Goal: Task Accomplishment & Management: Complete application form

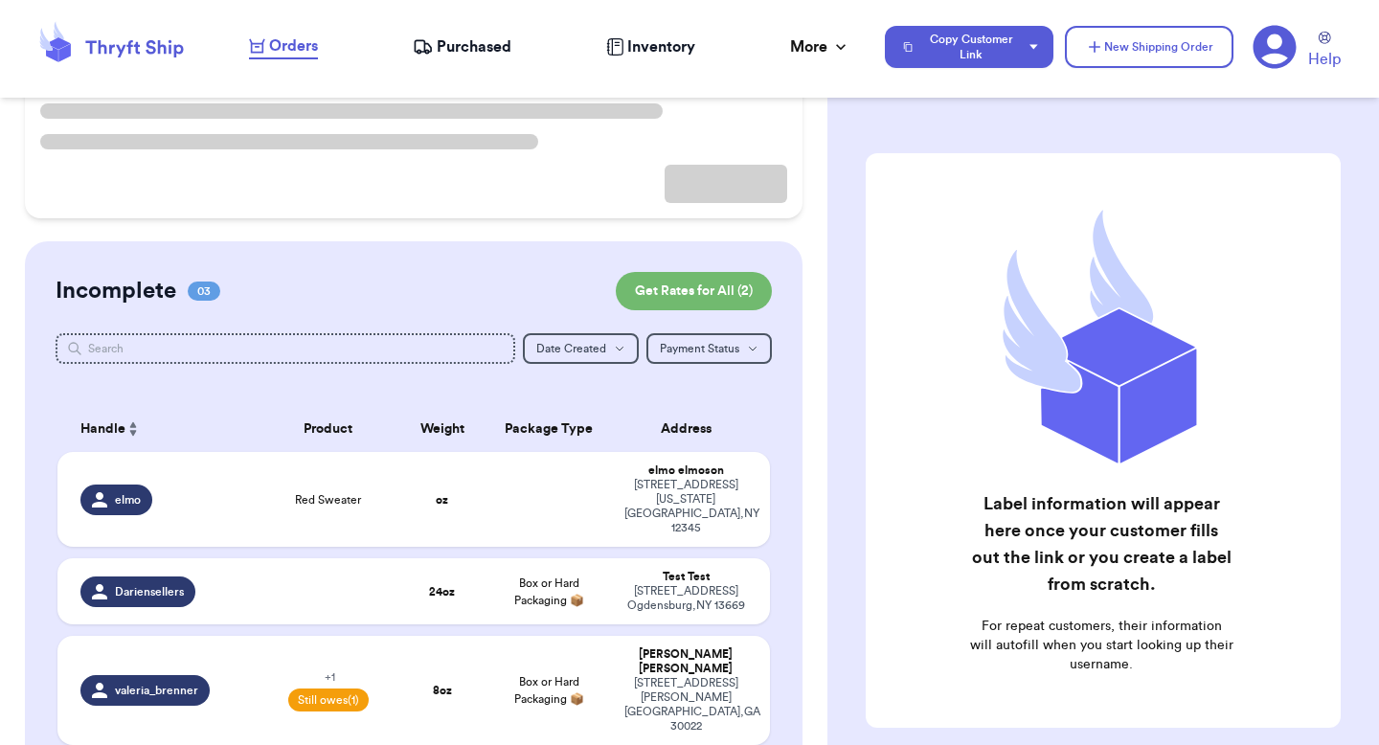
scroll to position [231, 0]
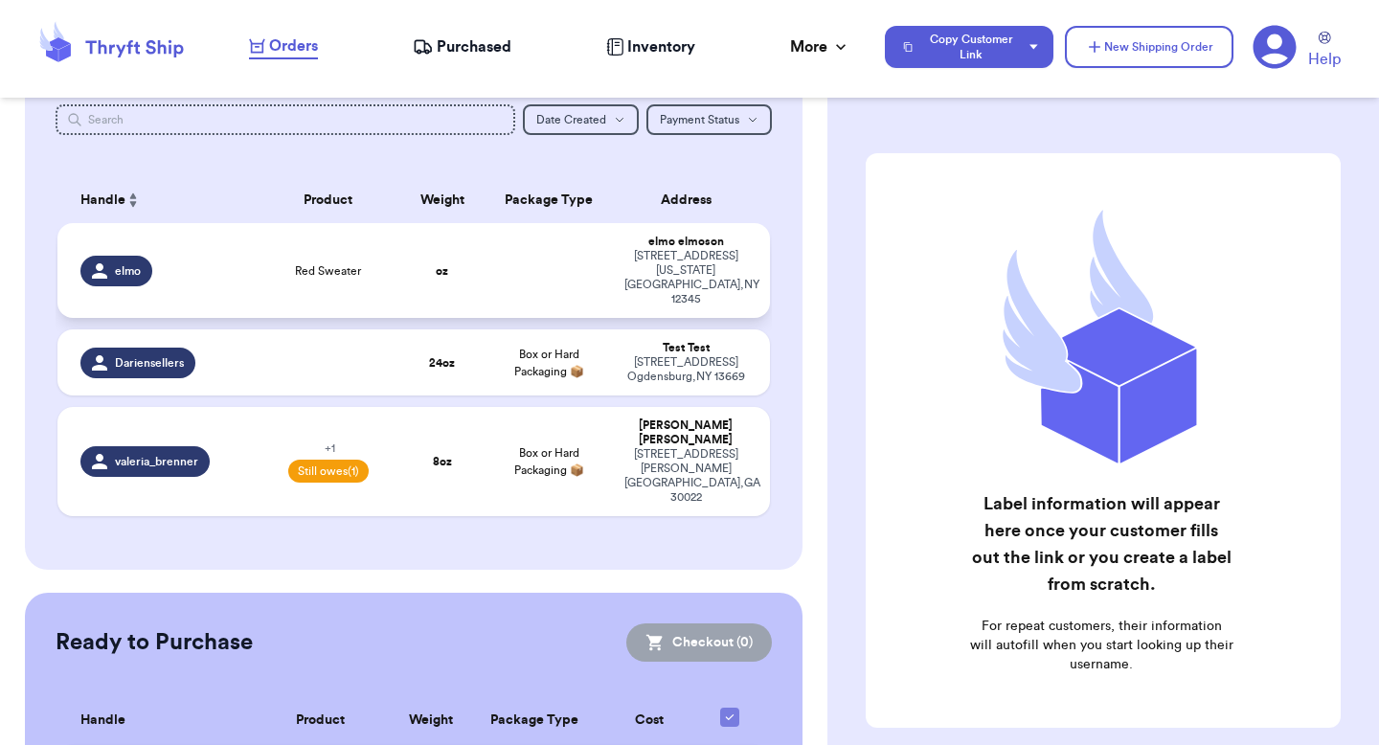
click at [571, 257] on td at bounding box center [548, 270] width 128 height 95
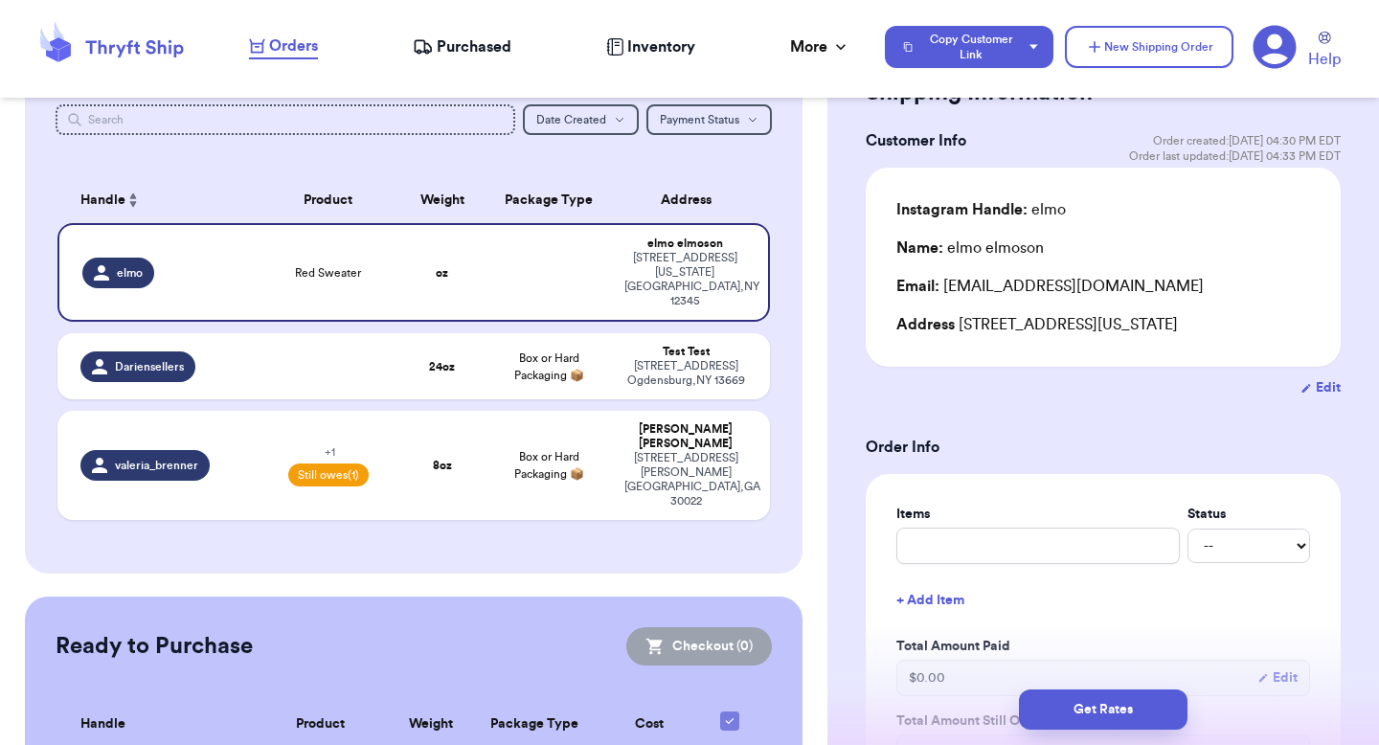
scroll to position [85, 0]
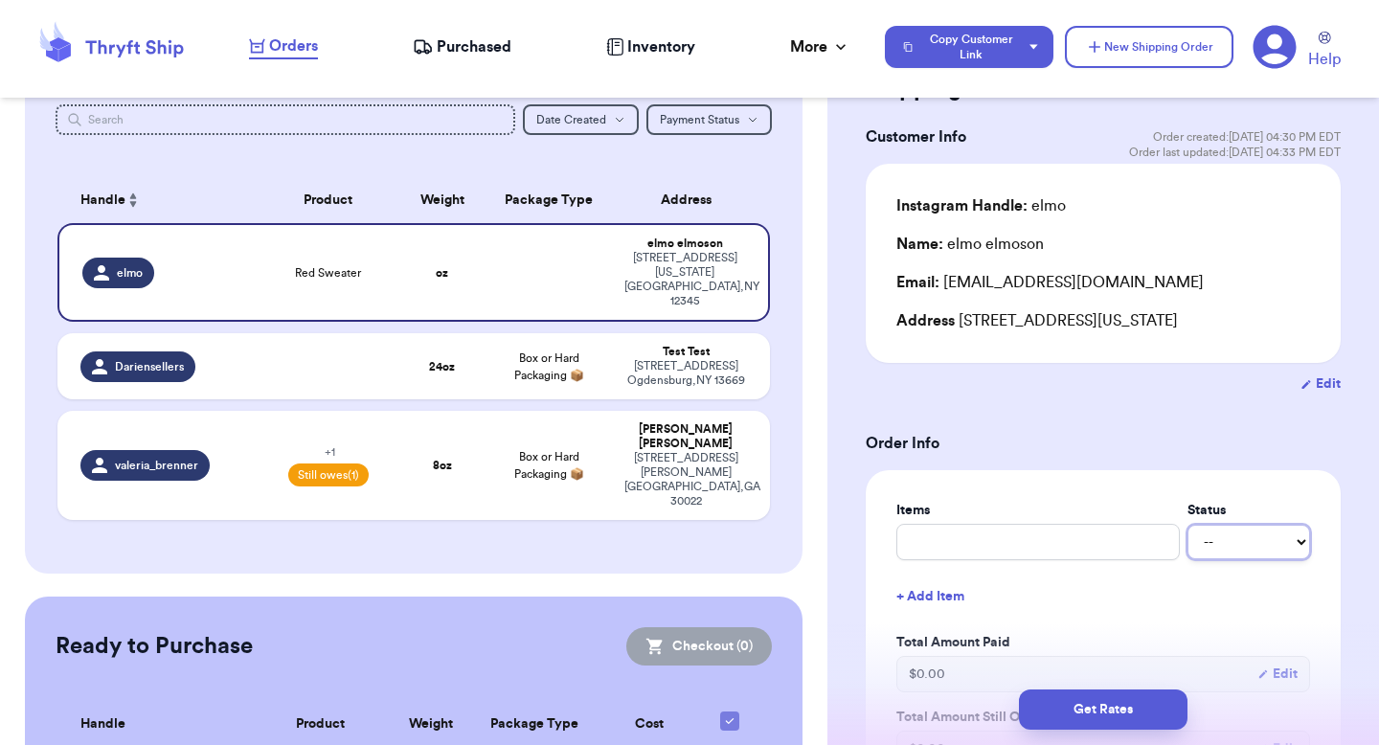
click at [1232, 543] on select "-- Paid Owes" at bounding box center [1248, 542] width 123 height 34
select select "paid"
click at [1187, 525] on select "-- Paid Owes" at bounding box center [1248, 542] width 123 height 34
click at [992, 529] on input "text" at bounding box center [1037, 542] width 283 height 36
type input "R"
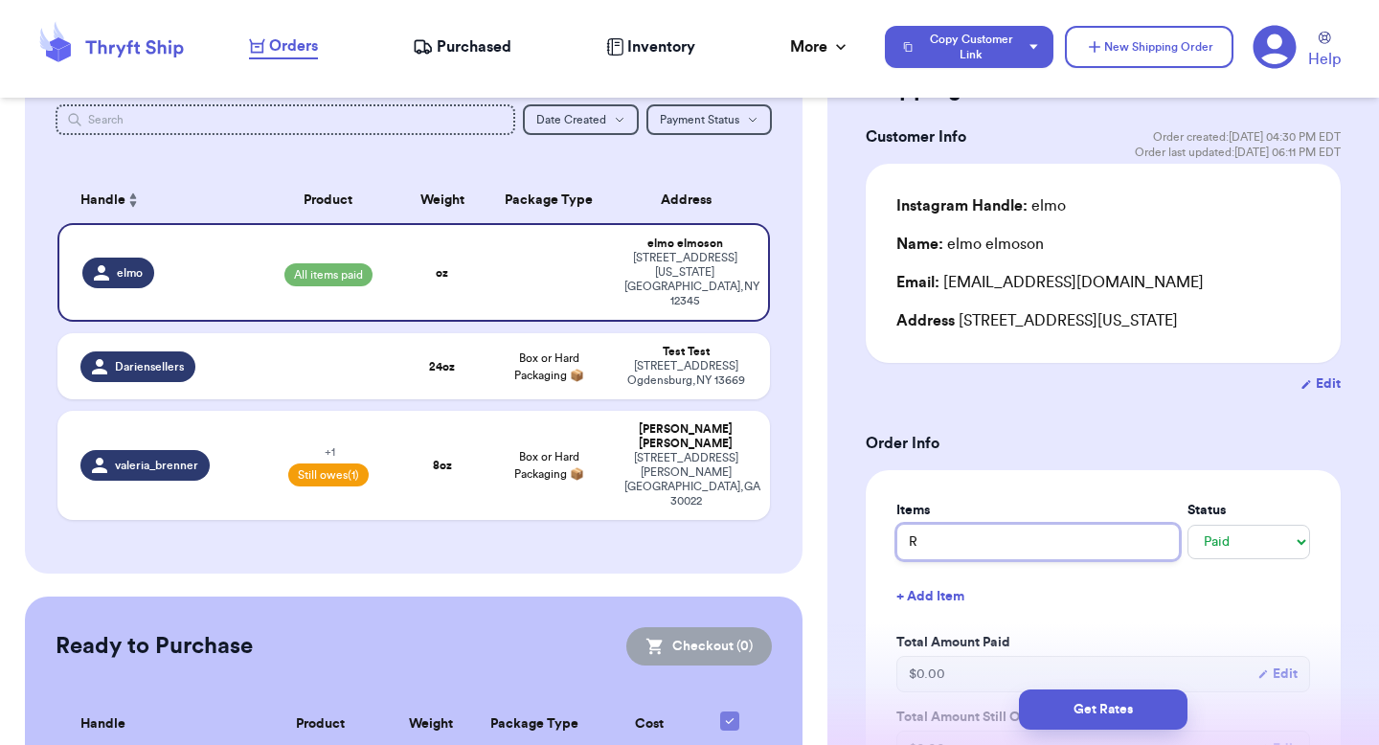
type input "Re"
type input "Red"
type input "Red S"
type input "Red Sw"
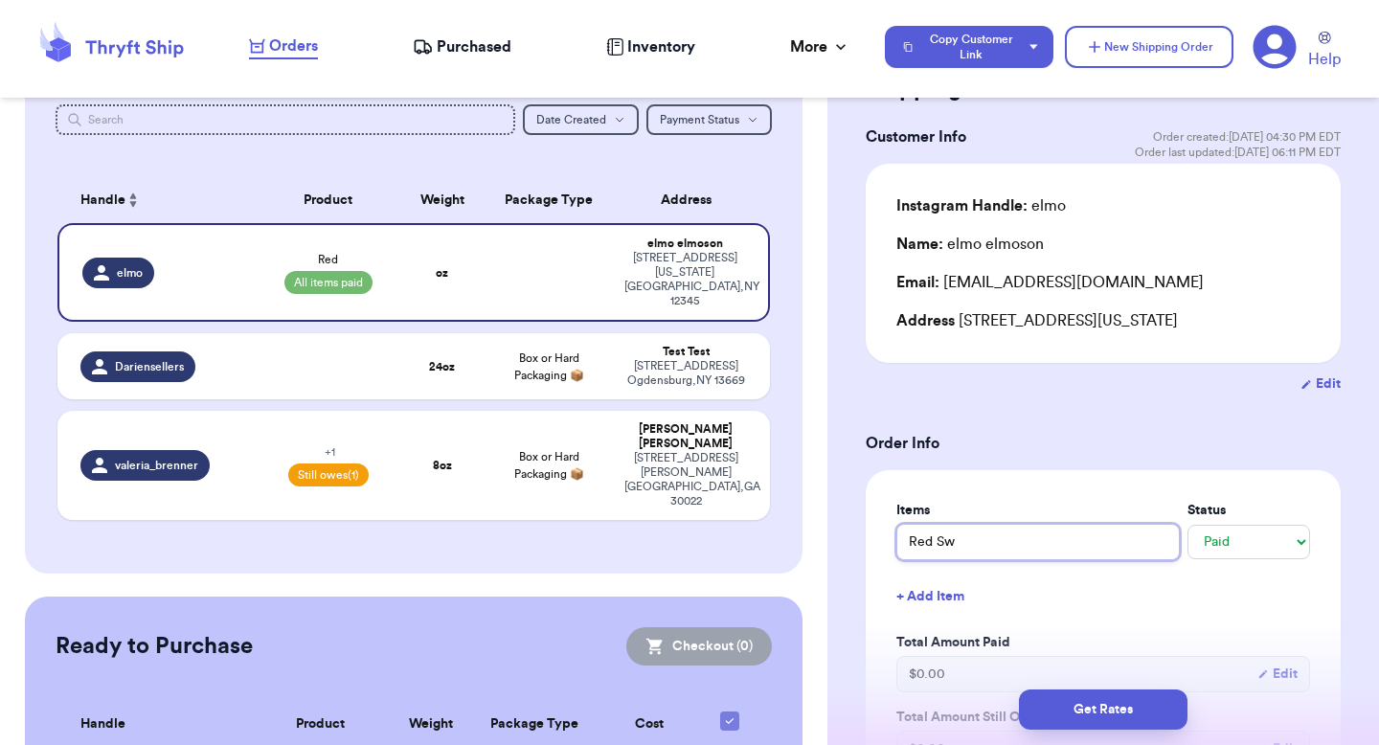
type input "Red Swe"
type input "Red Swea"
type input "Red Sweat"
type input "Red Sweate"
type input "Red Sweater"
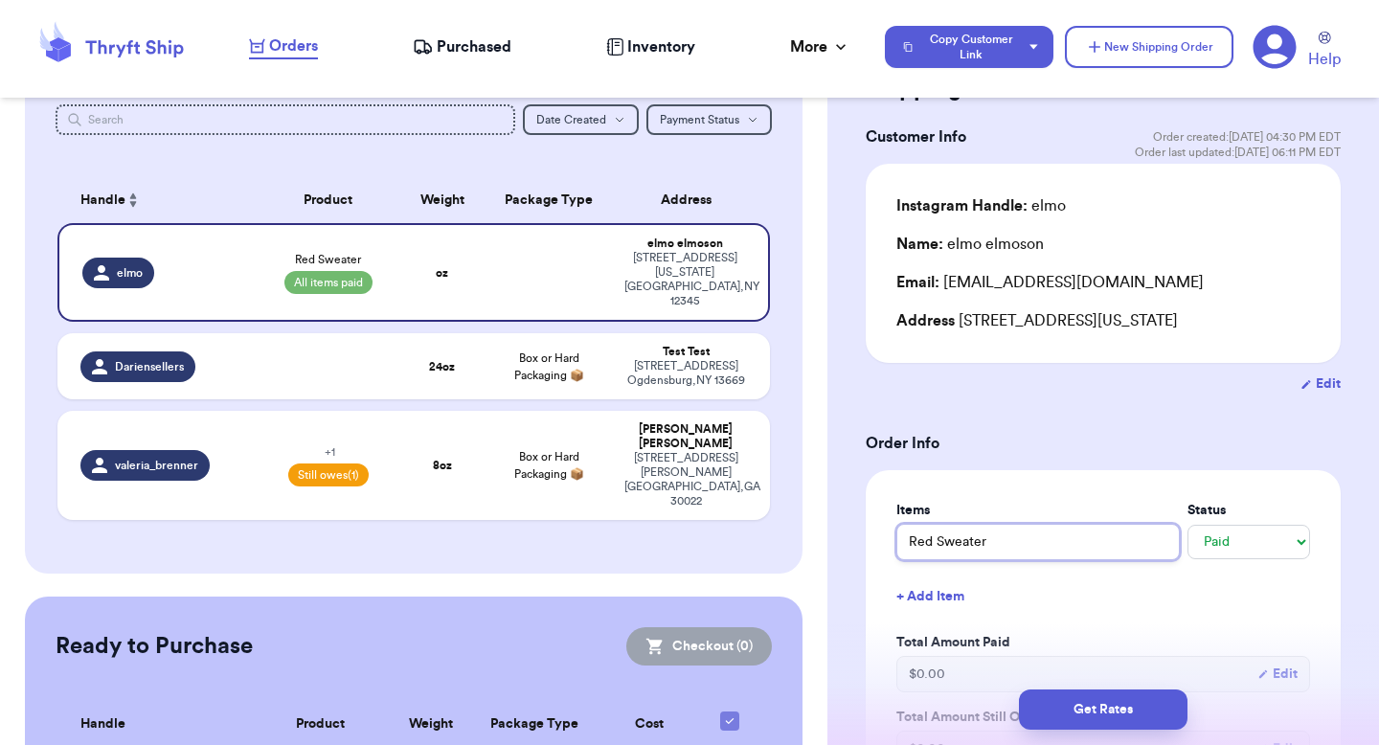
type input "Red Sweater"
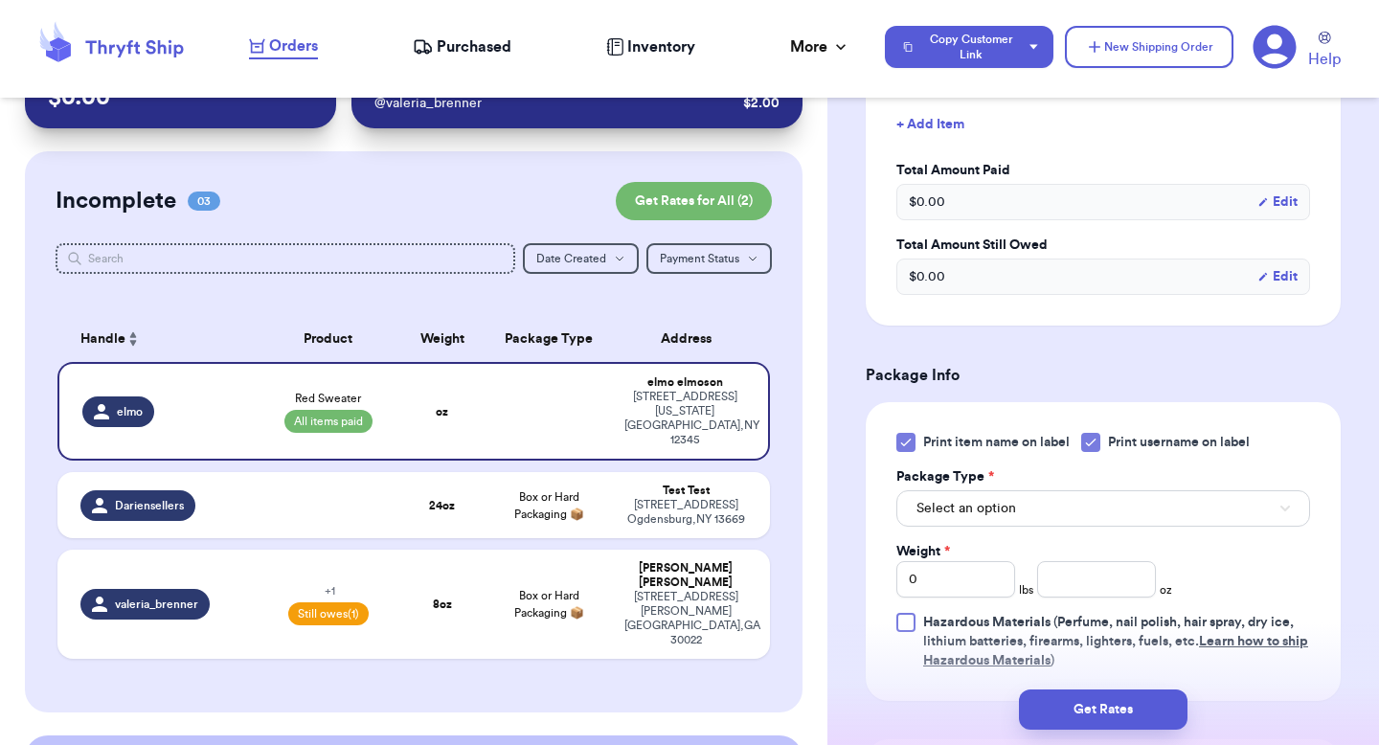
scroll to position [578, 0]
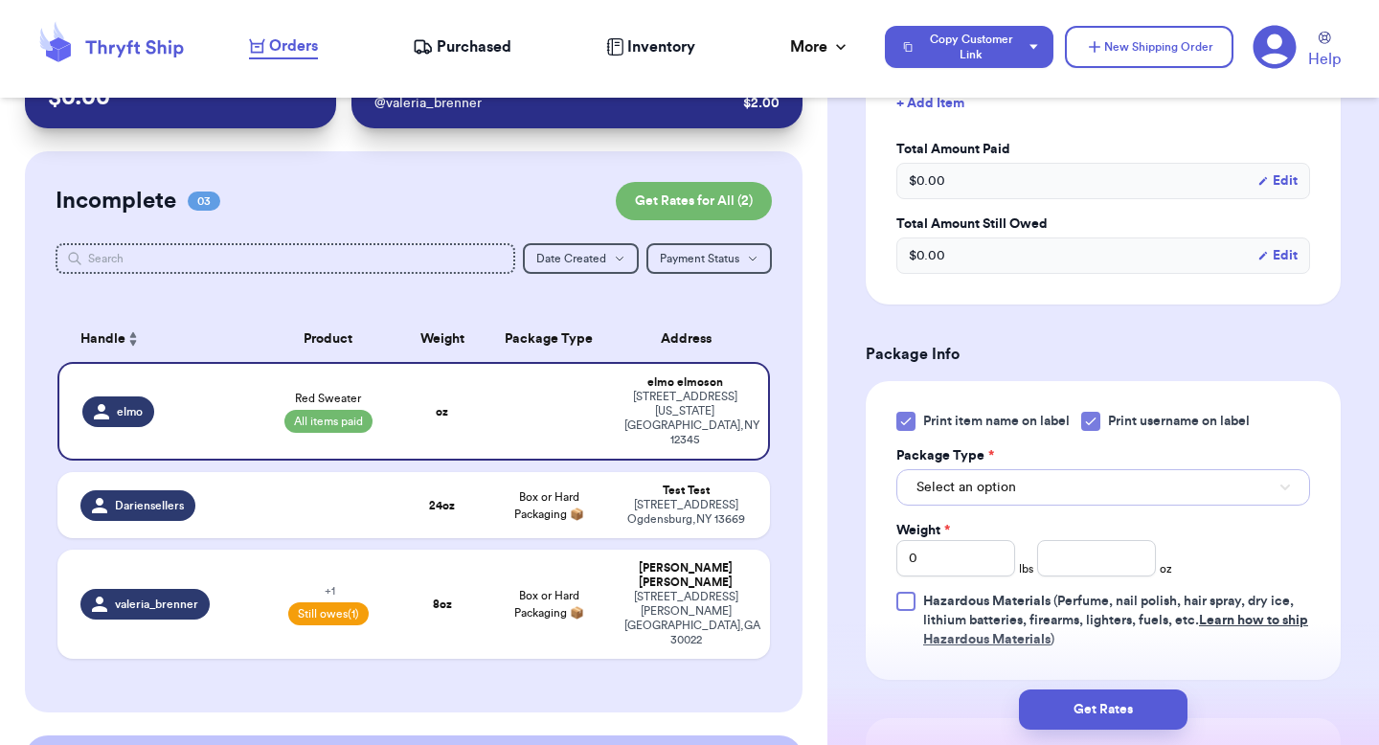
click at [1042, 496] on button "Select an option" at bounding box center [1103, 487] width 414 height 36
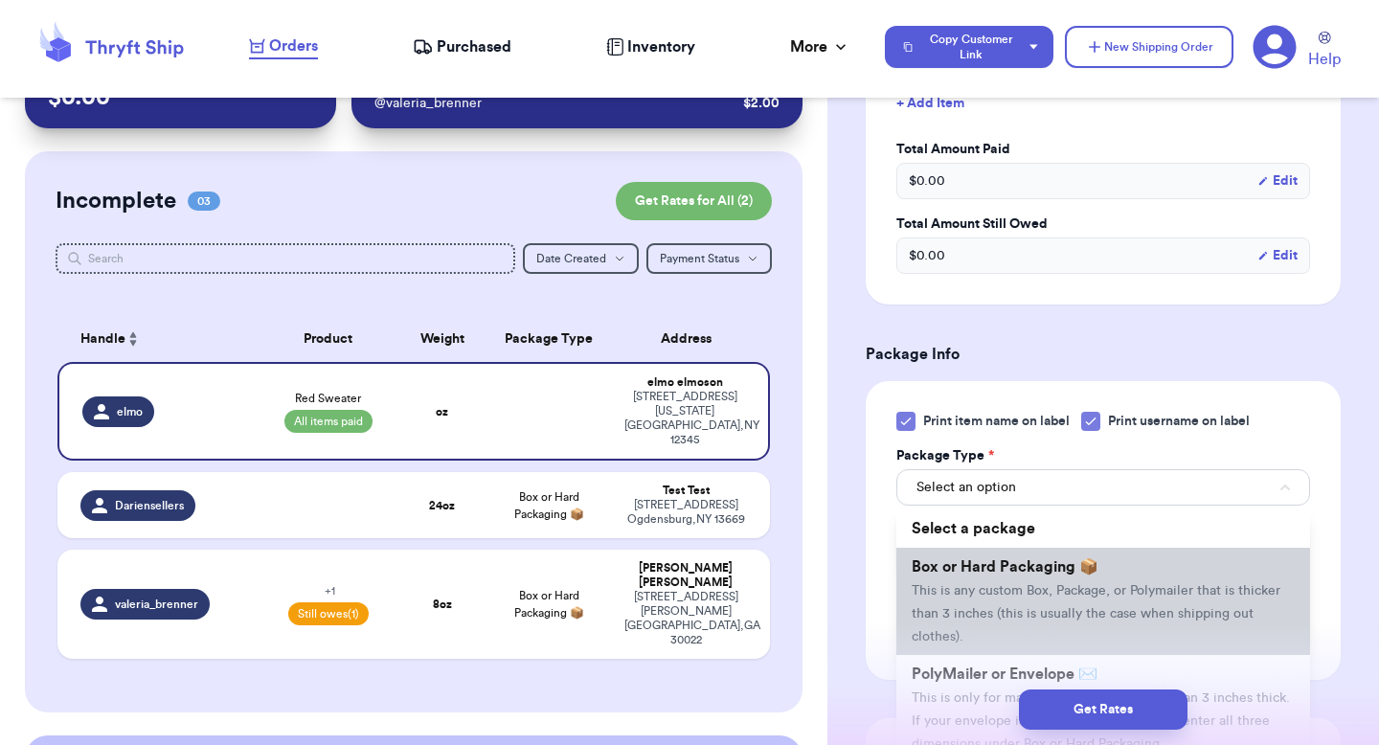
click at [1008, 566] on span "Box or Hard Packaging 📦" at bounding box center [1004, 566] width 187 height 15
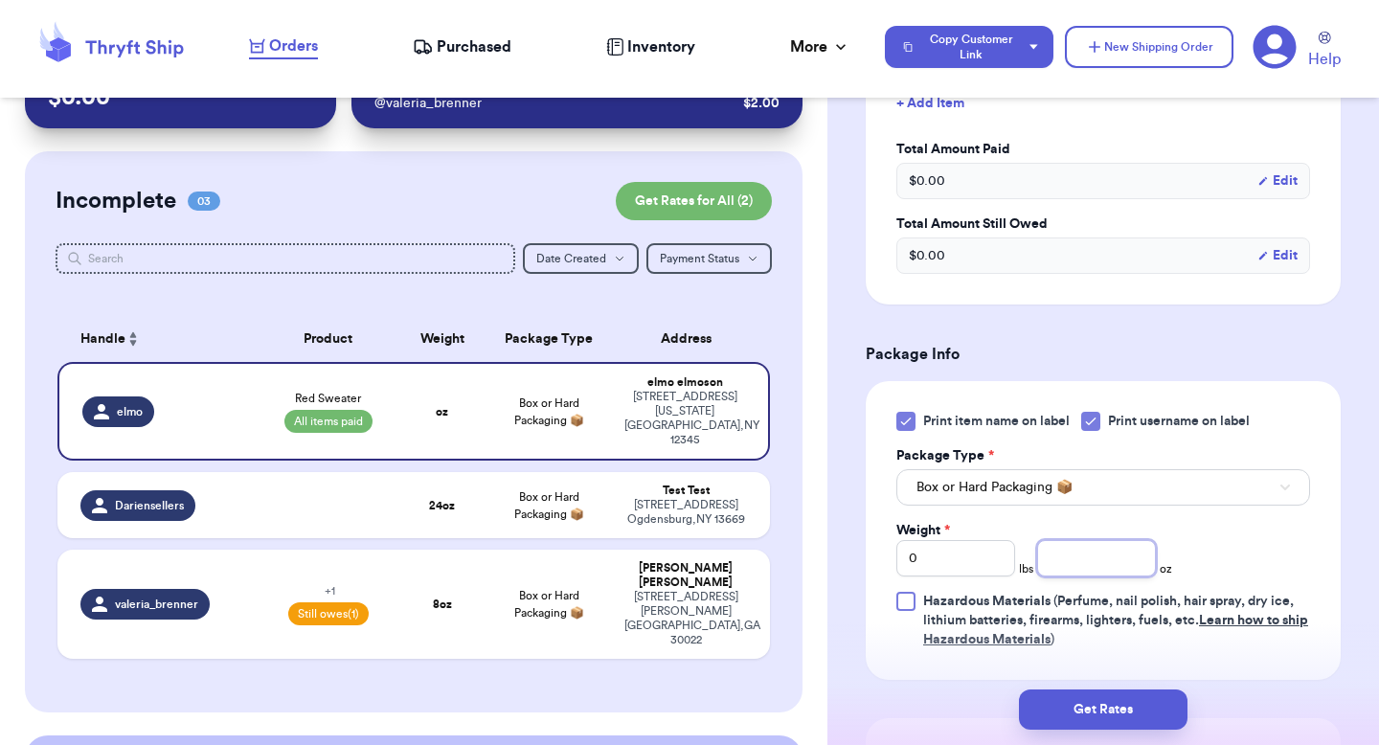
click at [1062, 553] on input "number" at bounding box center [1096, 558] width 119 height 36
type input "16"
click at [761, 409] on td "elmo elmoson 123 sesame street New York City , NY 12345" at bounding box center [691, 411] width 157 height 99
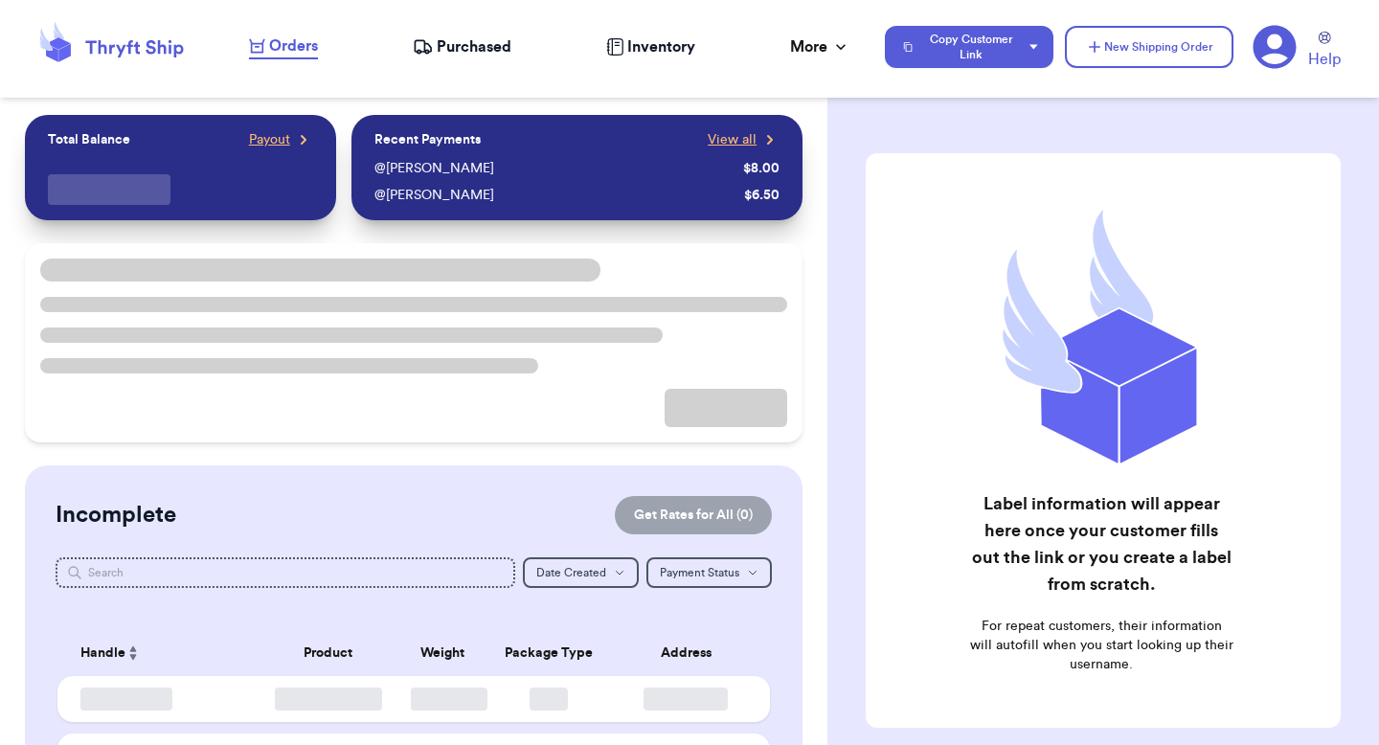
checkbox input "false"
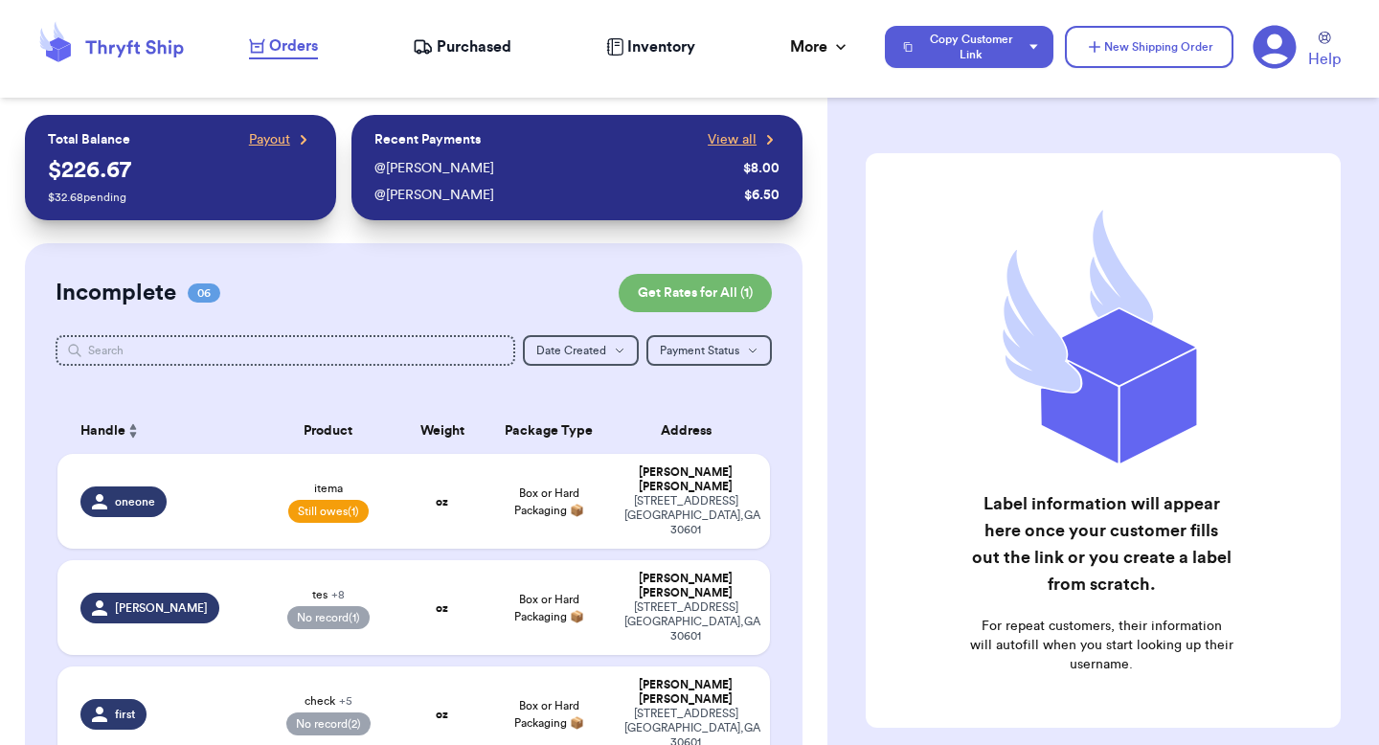
click at [1289, 46] on icon at bounding box center [1274, 47] width 43 height 43
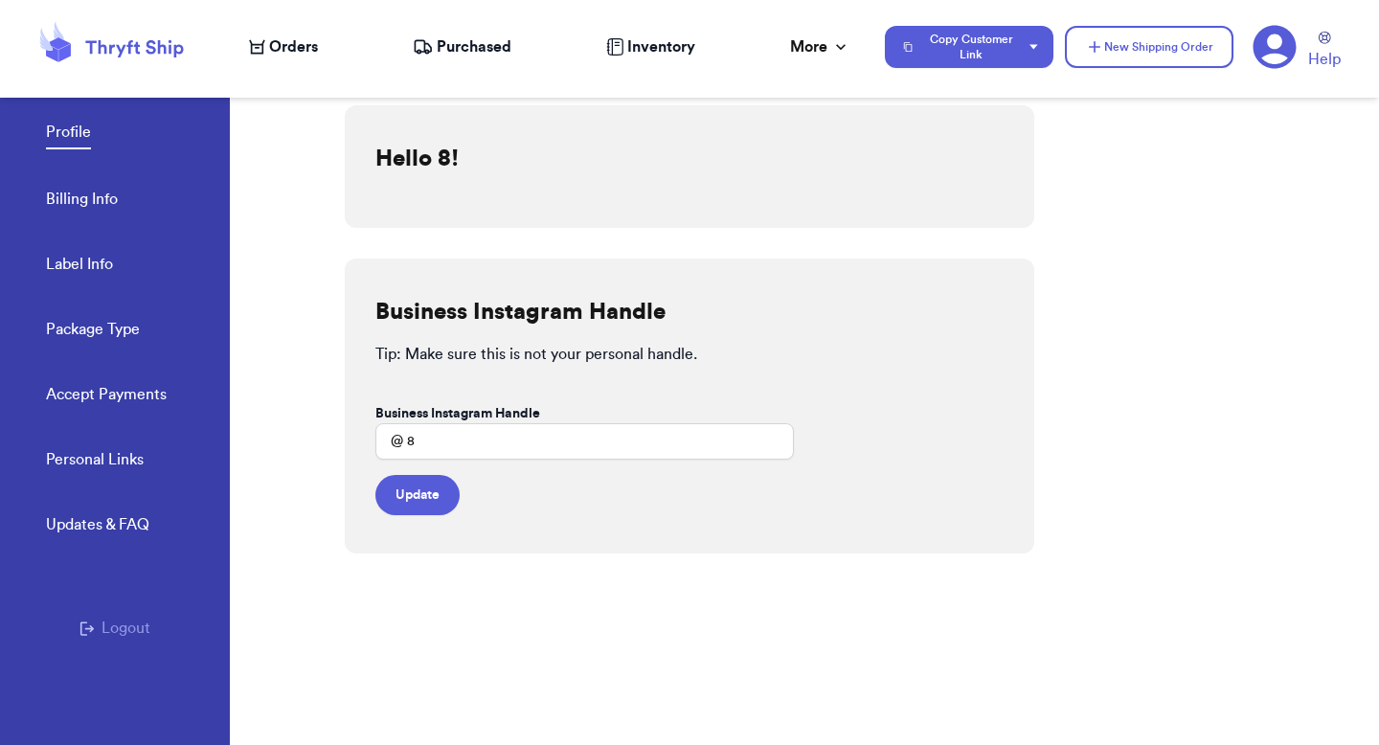
click at [136, 625] on button "Logout" at bounding box center [114, 628] width 71 height 23
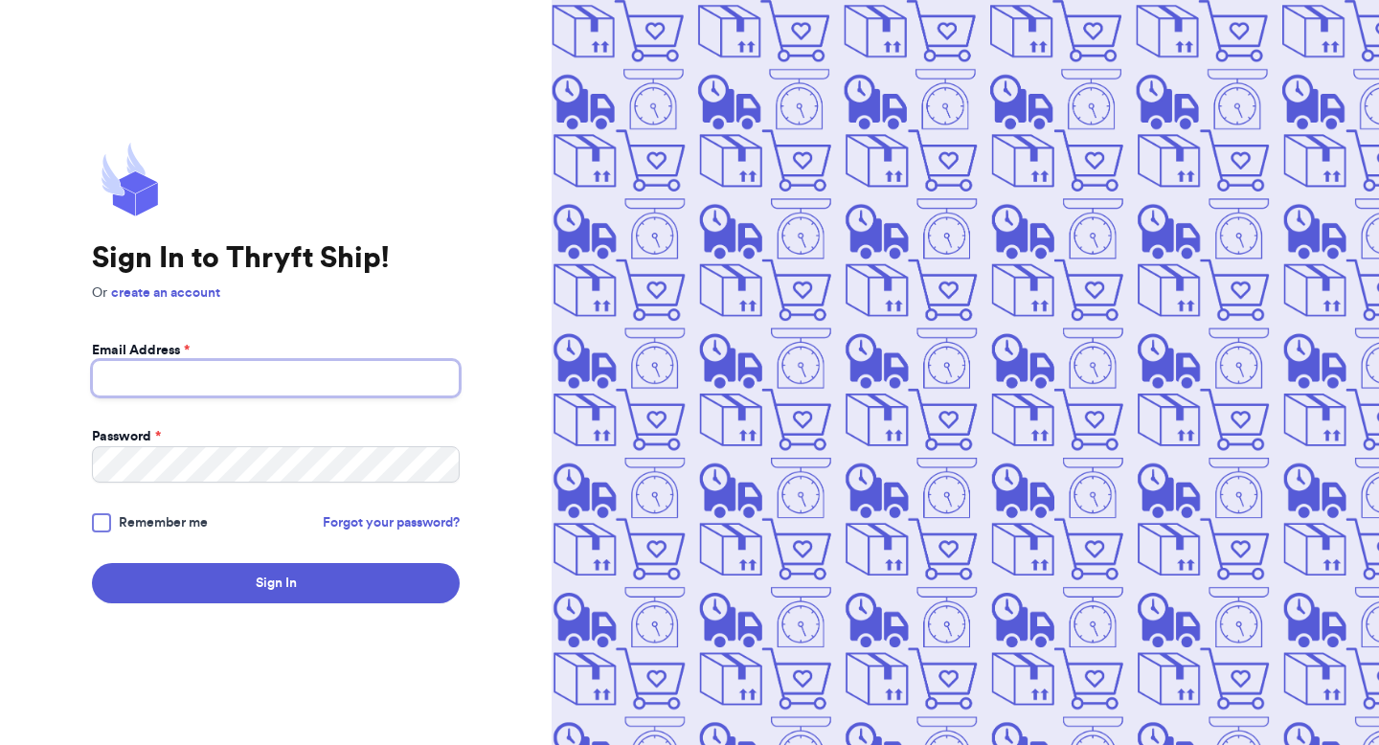
click at [252, 384] on input "Email Address *" at bounding box center [276, 378] width 368 height 36
type input "valeria+3@thryftship.com"
click at [92, 563] on button "Sign In" at bounding box center [276, 583] width 368 height 40
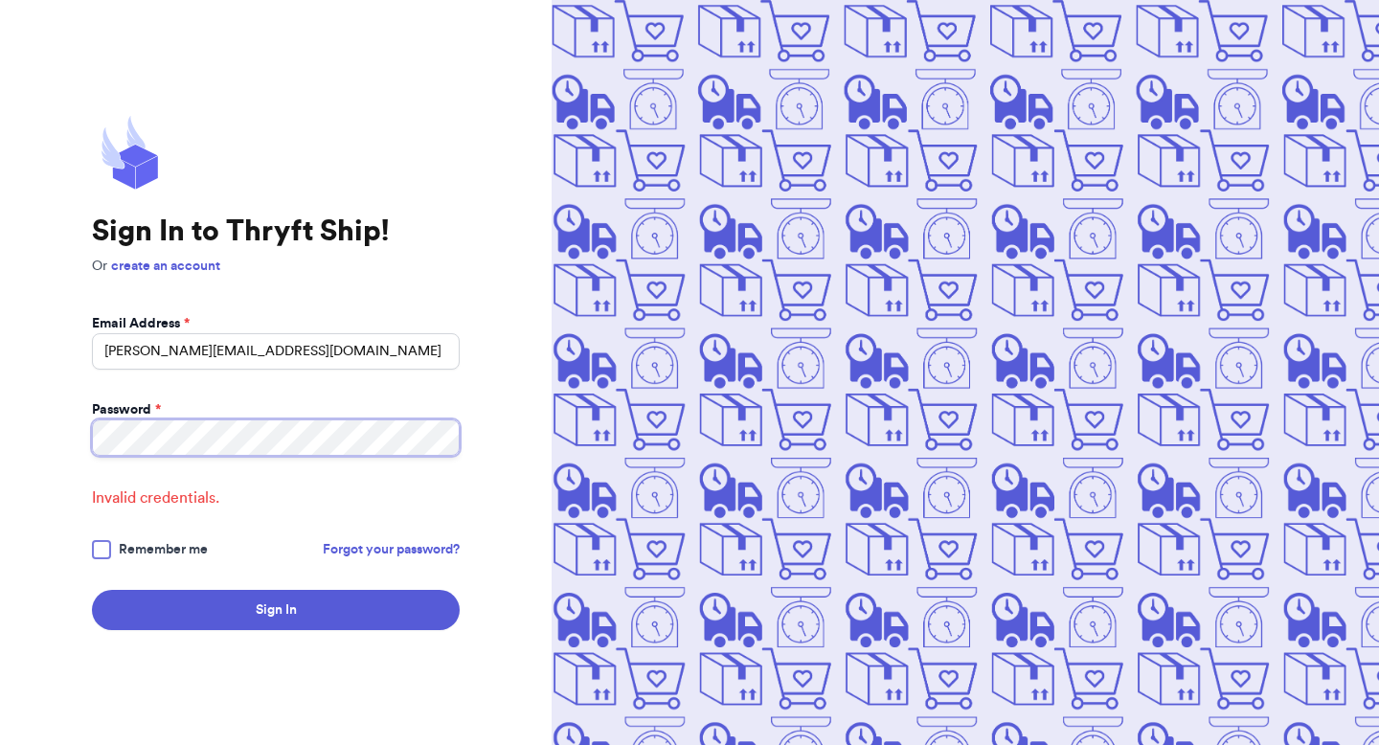
click at [92, 590] on button "Sign In" at bounding box center [276, 610] width 368 height 40
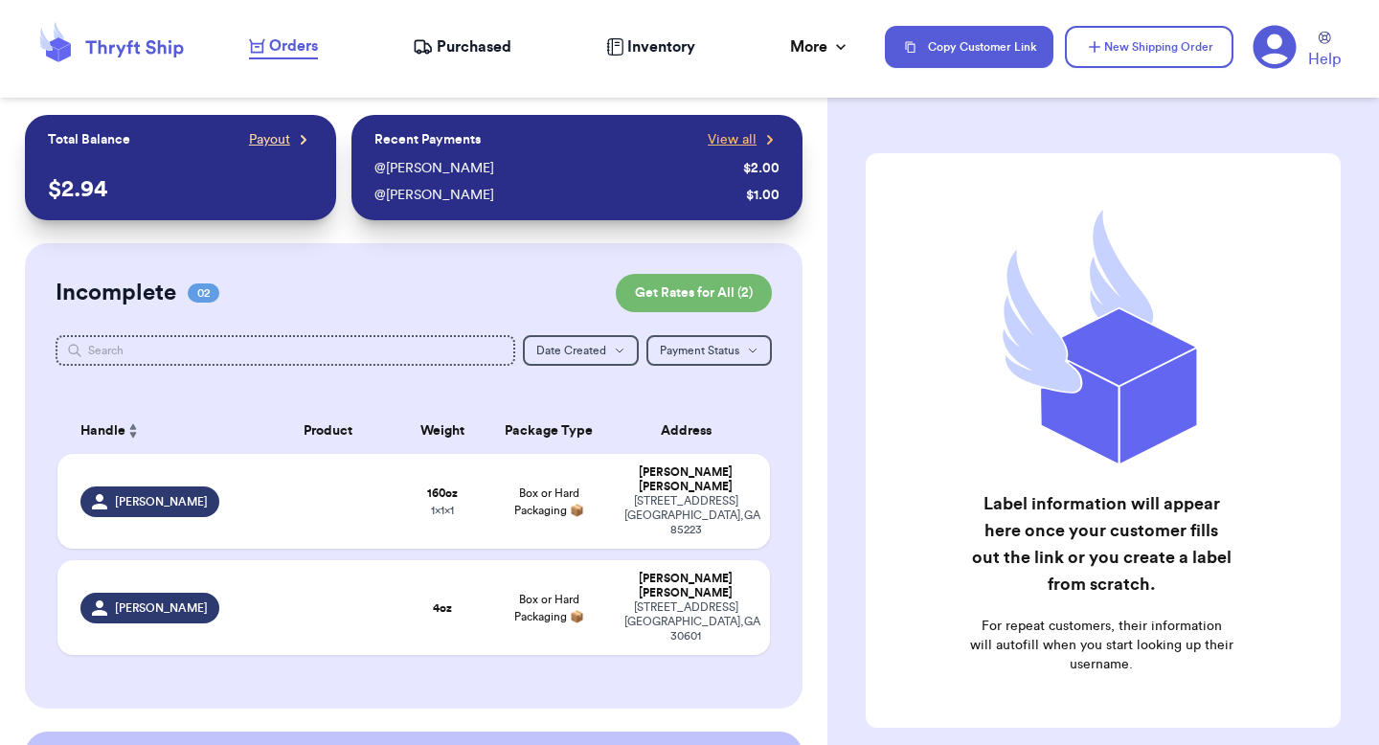
click at [290, 137] on link "Payout" at bounding box center [281, 139] width 64 height 19
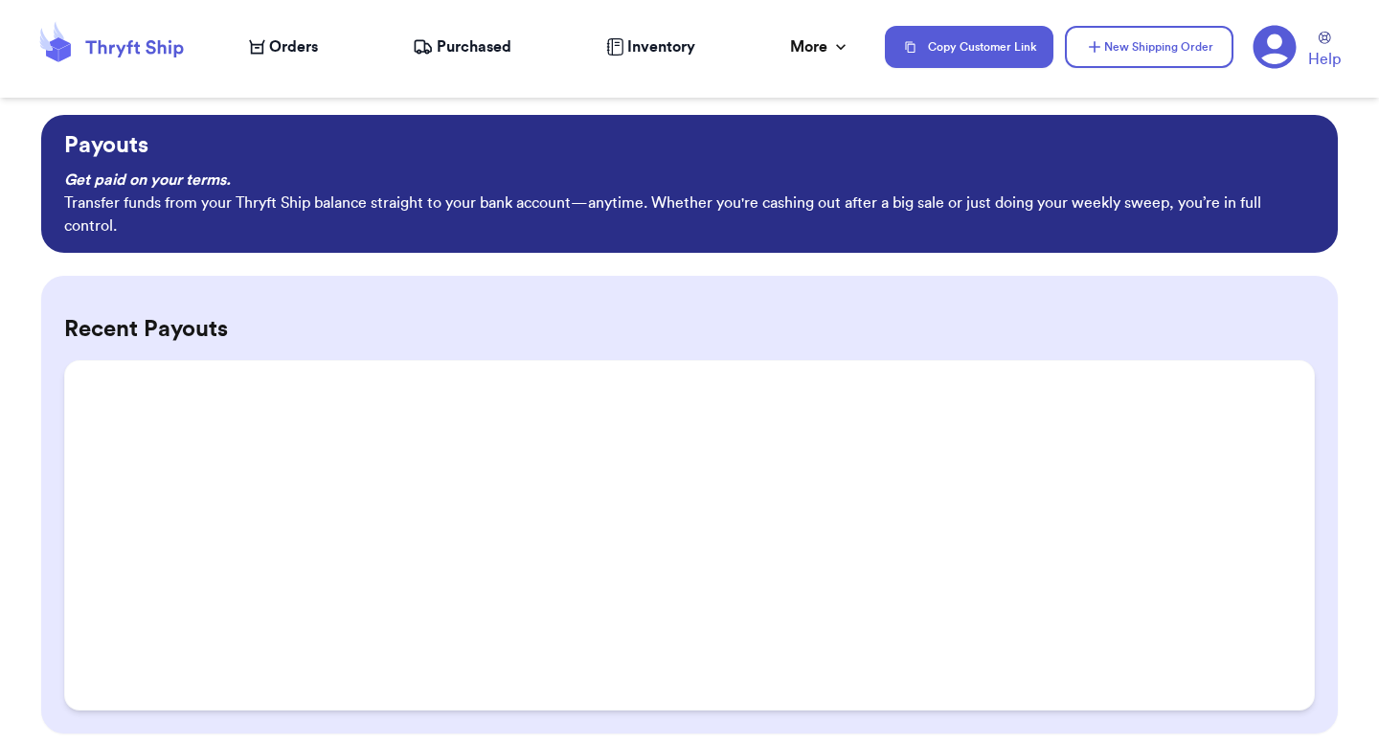
click at [1288, 37] on icon at bounding box center [1274, 47] width 43 height 43
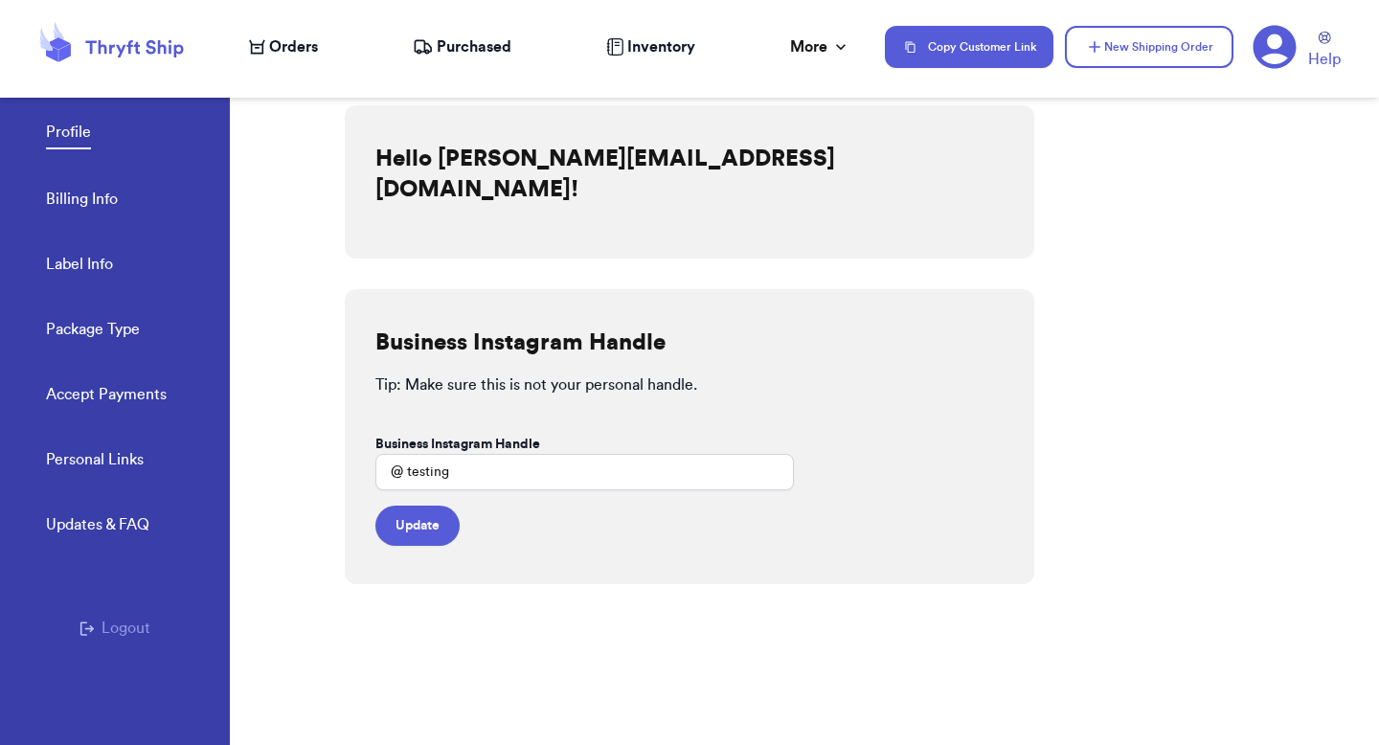
click at [105, 641] on div "Personal Links Updates & FAQ Logout" at bounding box center [115, 612] width 230 height 329
click at [108, 625] on button "Logout" at bounding box center [114, 628] width 71 height 23
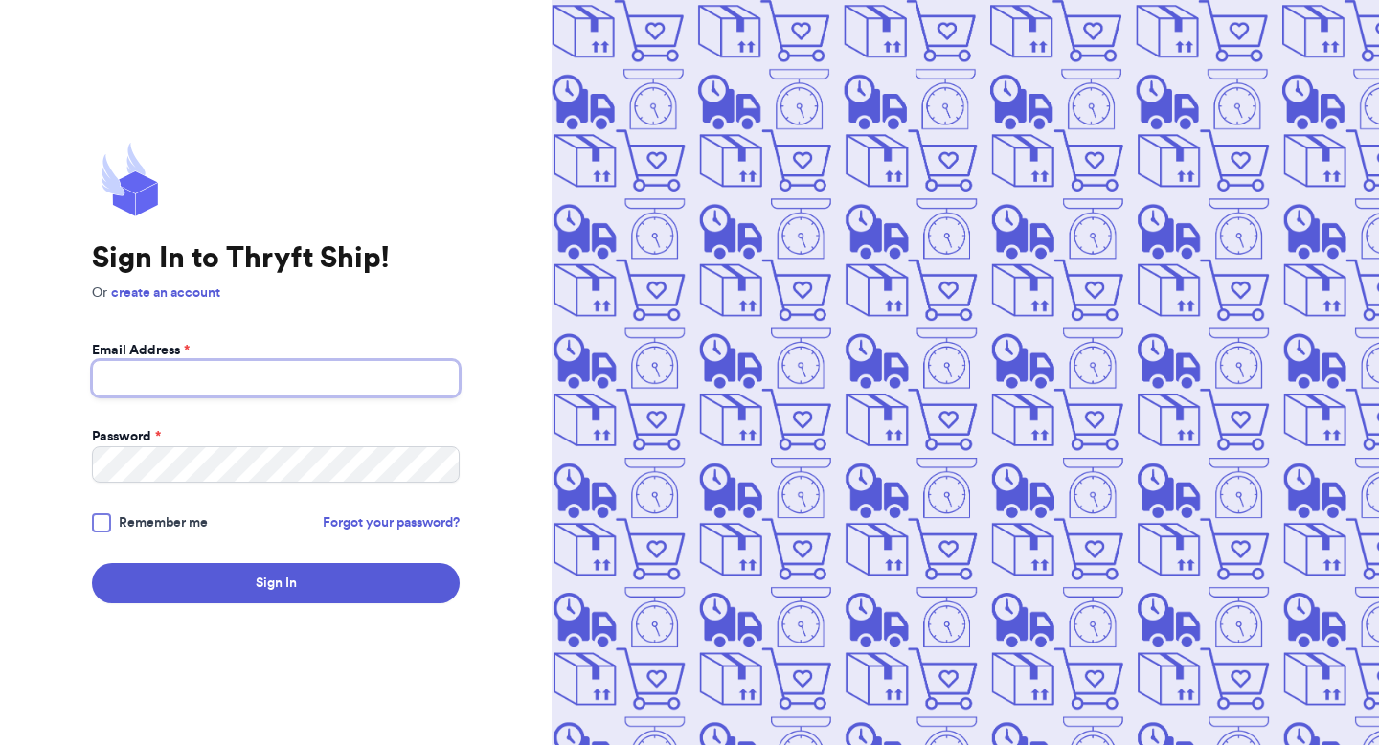
click at [230, 395] on input "Email Address *" at bounding box center [276, 378] width 368 height 36
type input "[PERSON_NAME]"
click at [157, 293] on link "create an account" at bounding box center [165, 292] width 109 height 13
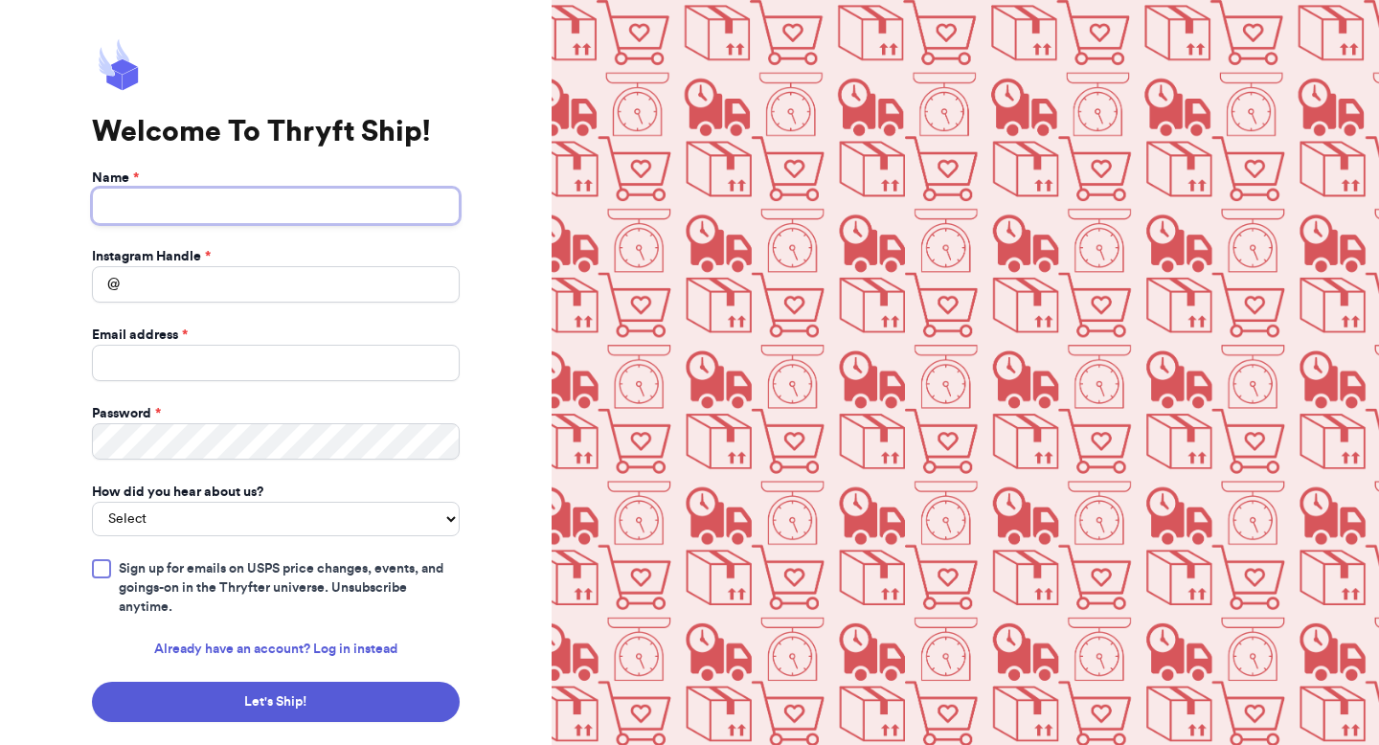
click at [176, 215] on input "Name *" at bounding box center [276, 206] width 368 height 36
type input "test11"
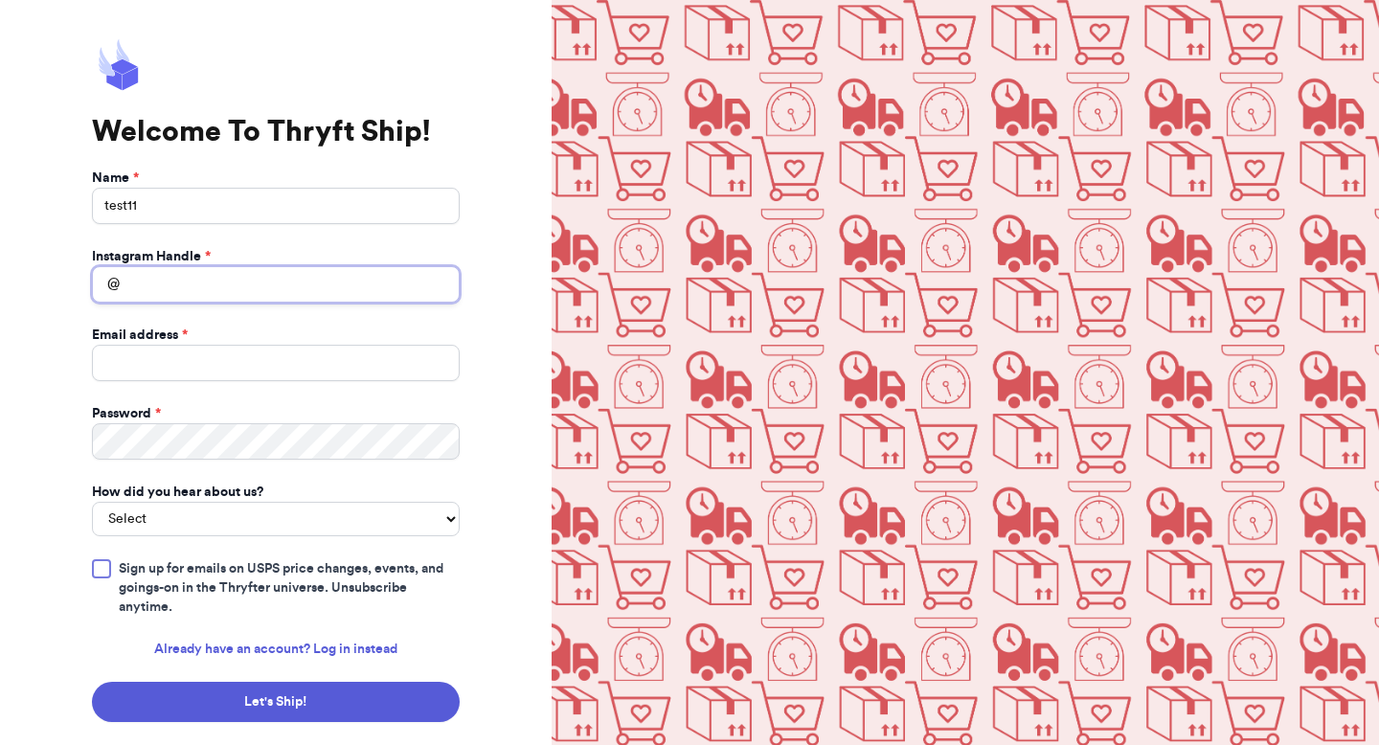
click at [173, 295] on input "Instagram Handle *" at bounding box center [276, 284] width 368 height 36
type input "valeria11"
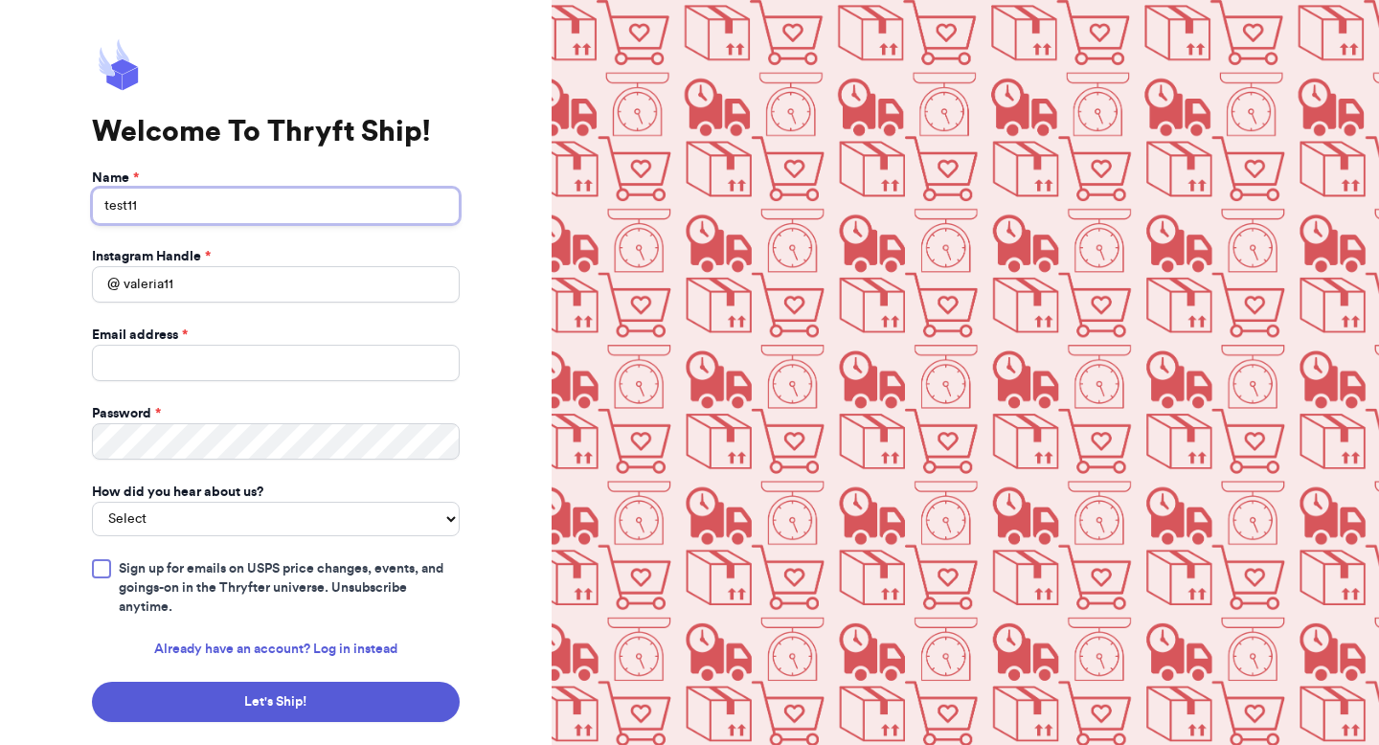
click at [163, 205] on input "test11" at bounding box center [276, 206] width 368 height 36
type input "test9"
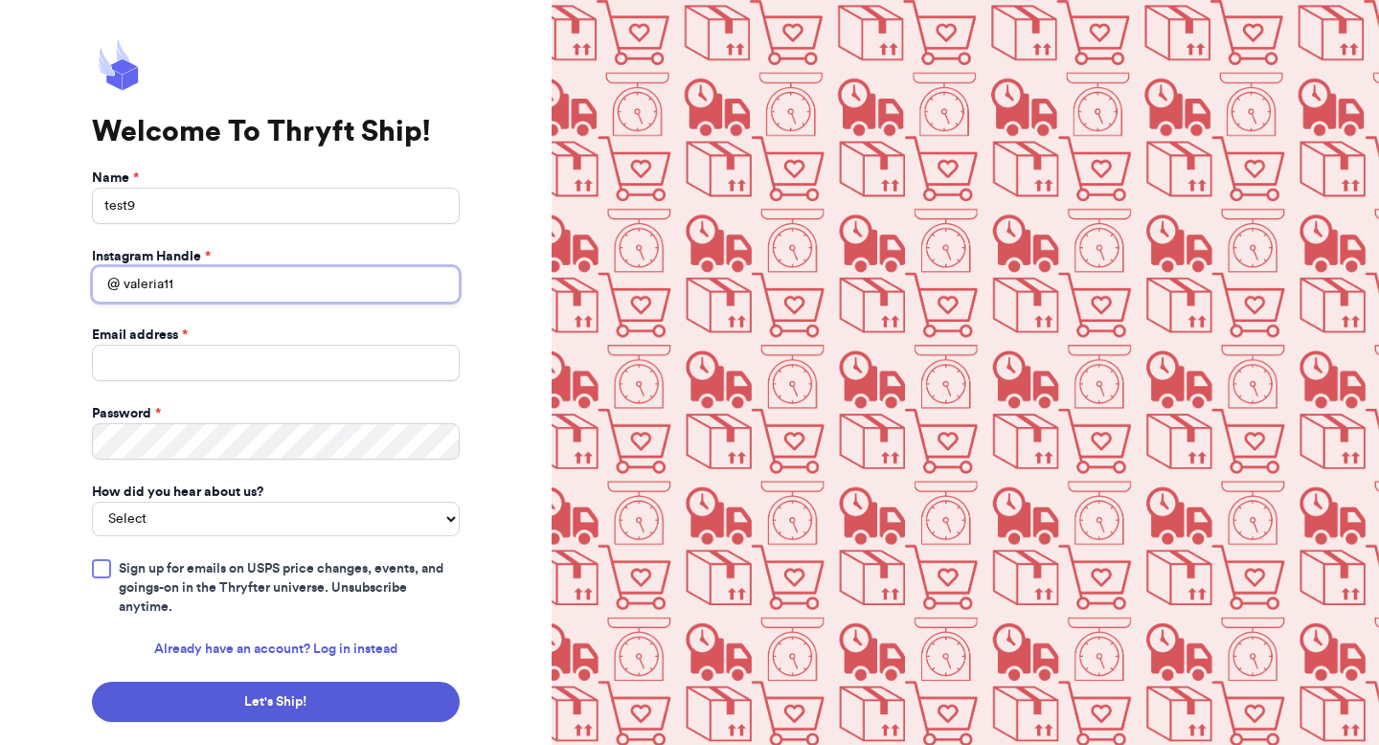
click at [188, 282] on input "valeria11" at bounding box center [276, 284] width 368 height 36
type input "valeria9"
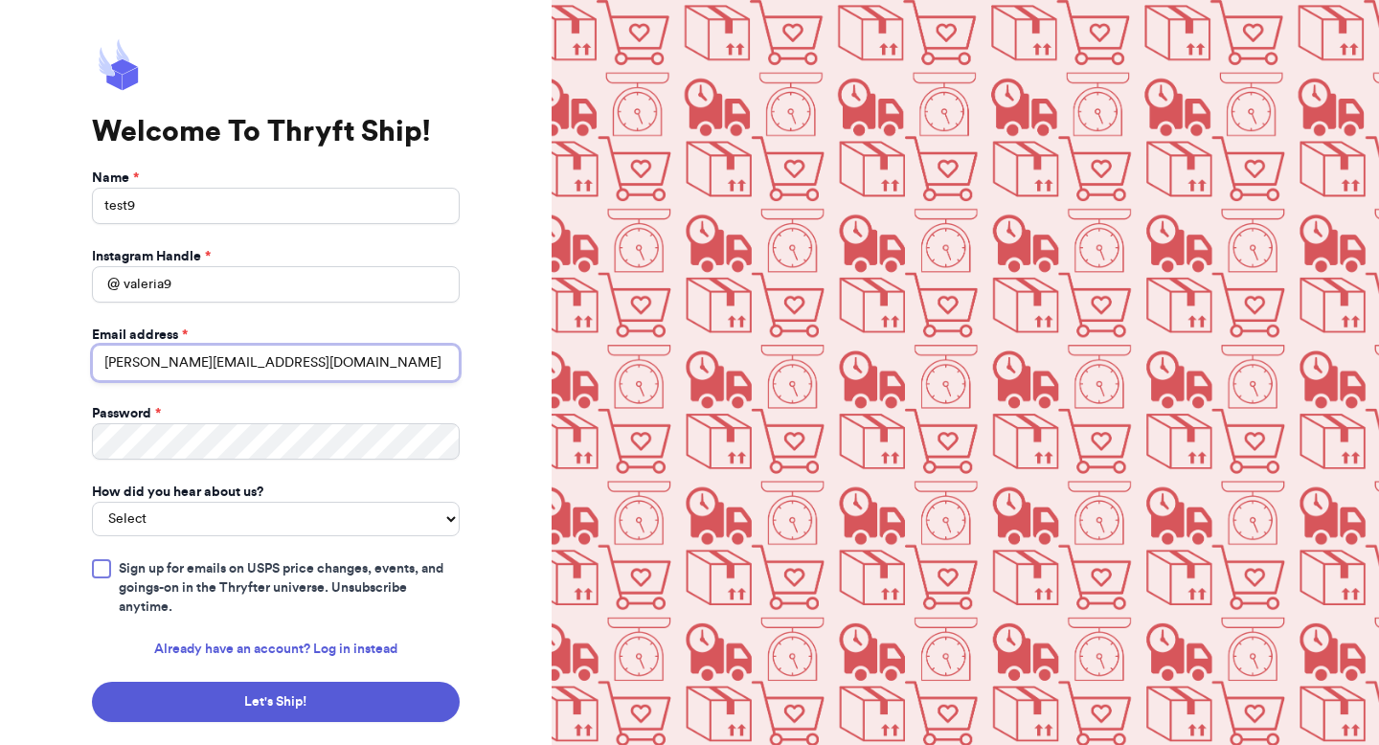
type input "valeria+9@thryftship.com"
click at [444, 522] on select "Select You reached out to me directly I saw another business post about Thryft …" at bounding box center [276, 519] width 368 height 34
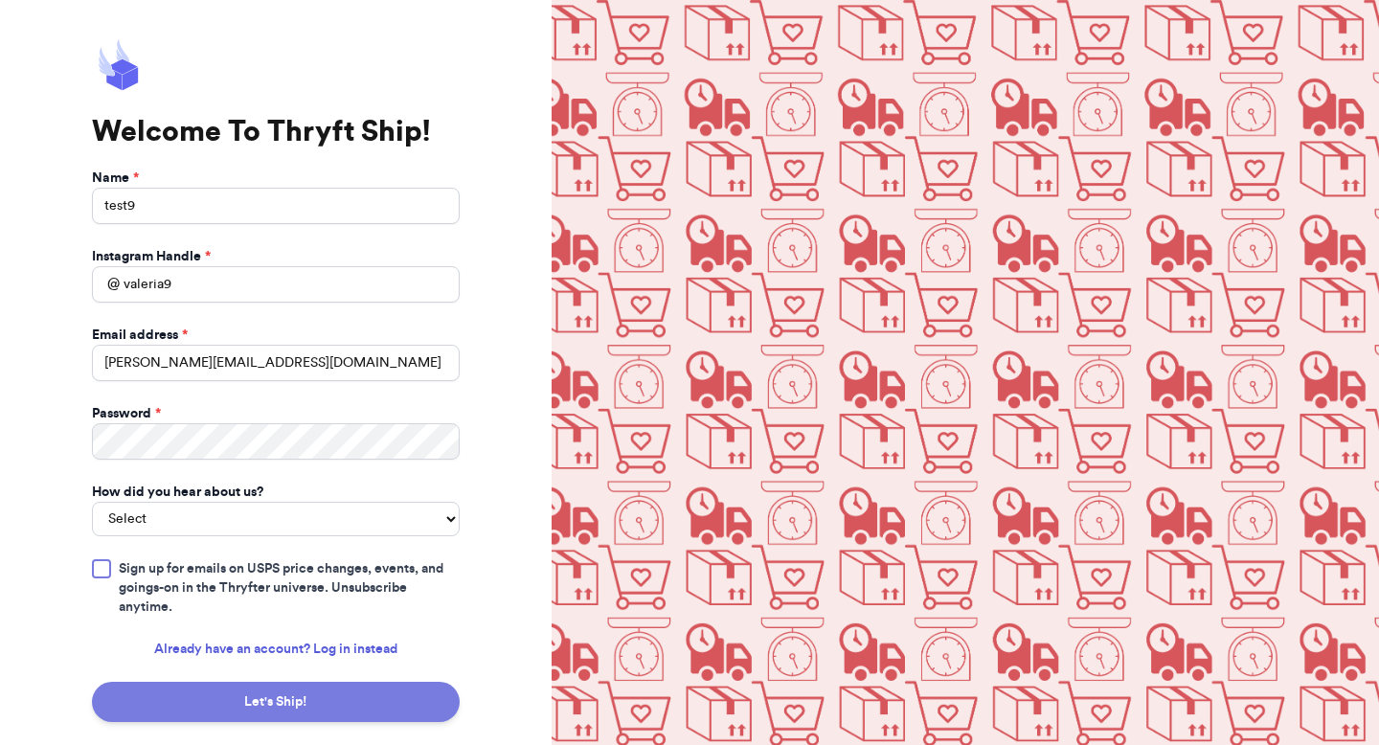
click at [286, 697] on button "Let's Ship!" at bounding box center [276, 702] width 368 height 40
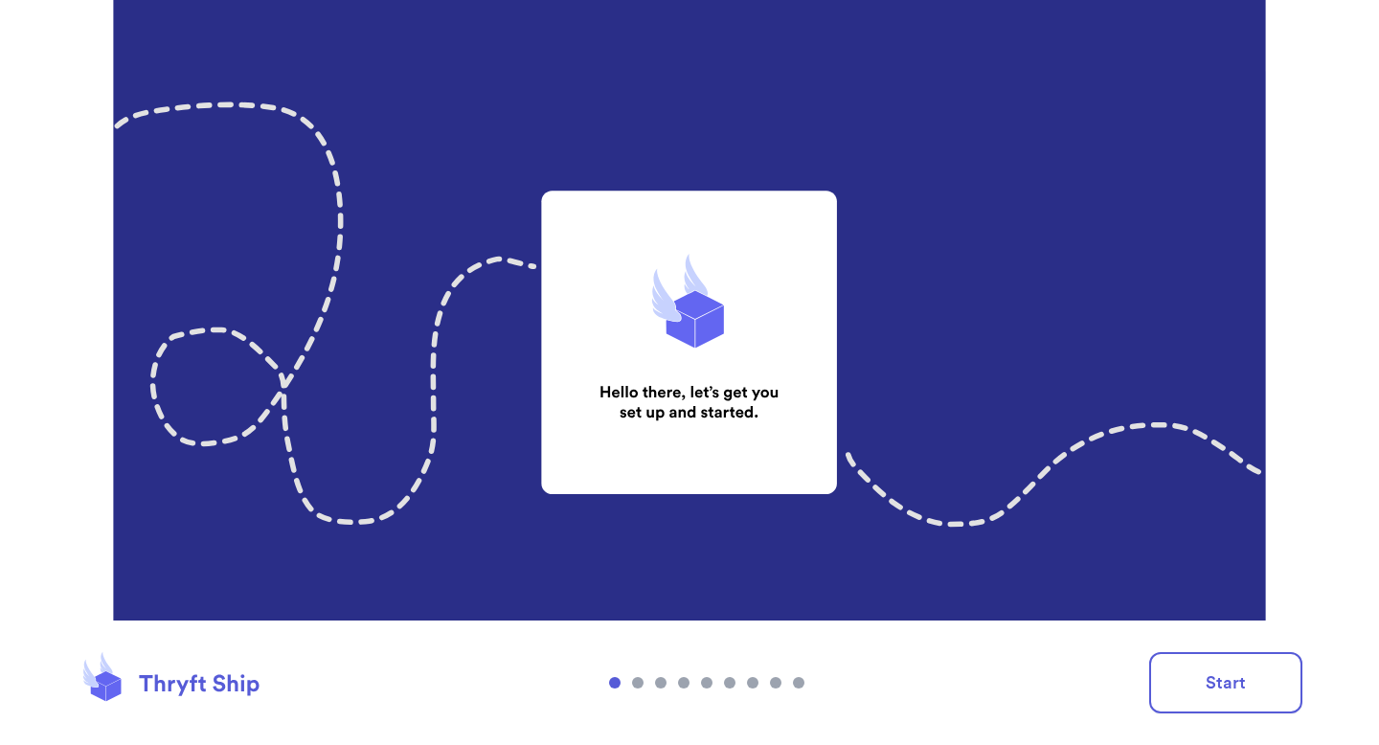
click at [1187, 651] on footer "Start" at bounding box center [689, 682] width 1379 height 124
click at [1187, 666] on button "Start" at bounding box center [1225, 682] width 153 height 61
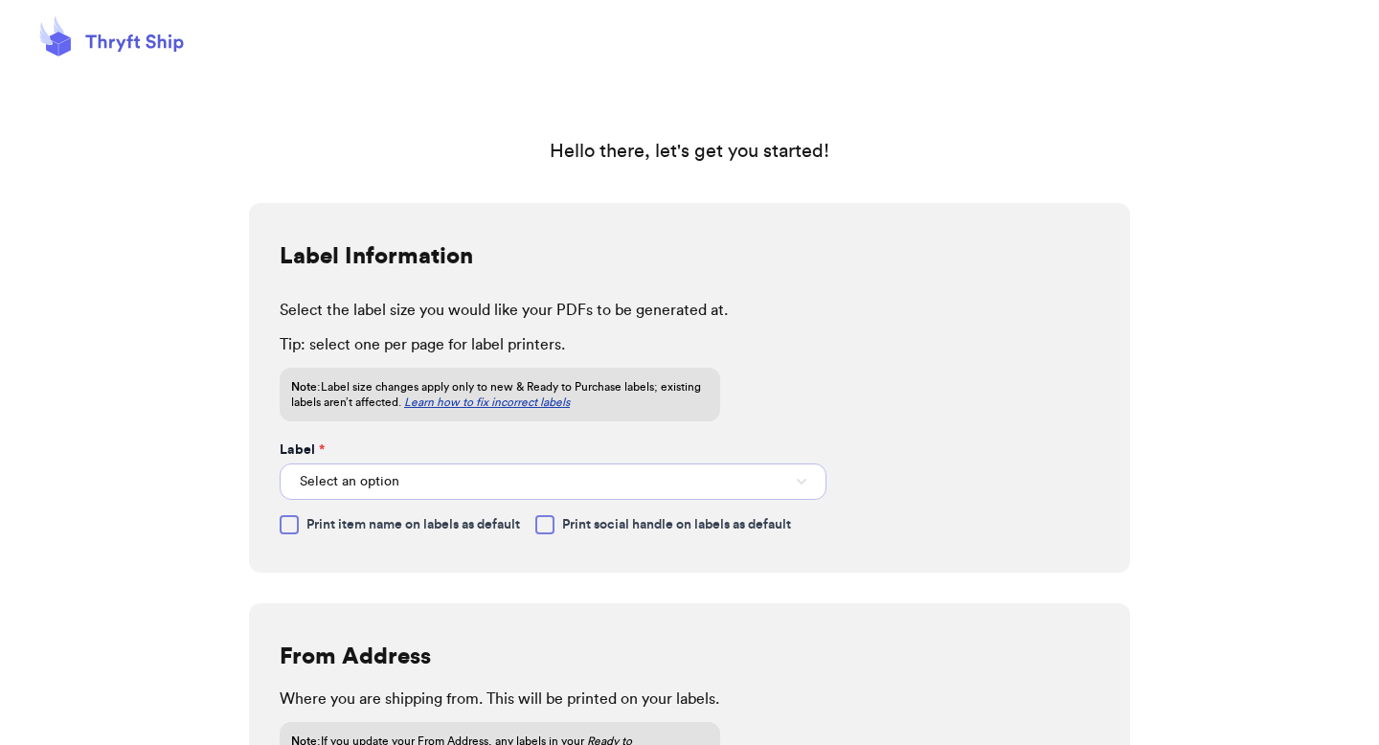
click at [795, 493] on button "Select an option" at bounding box center [553, 481] width 547 height 36
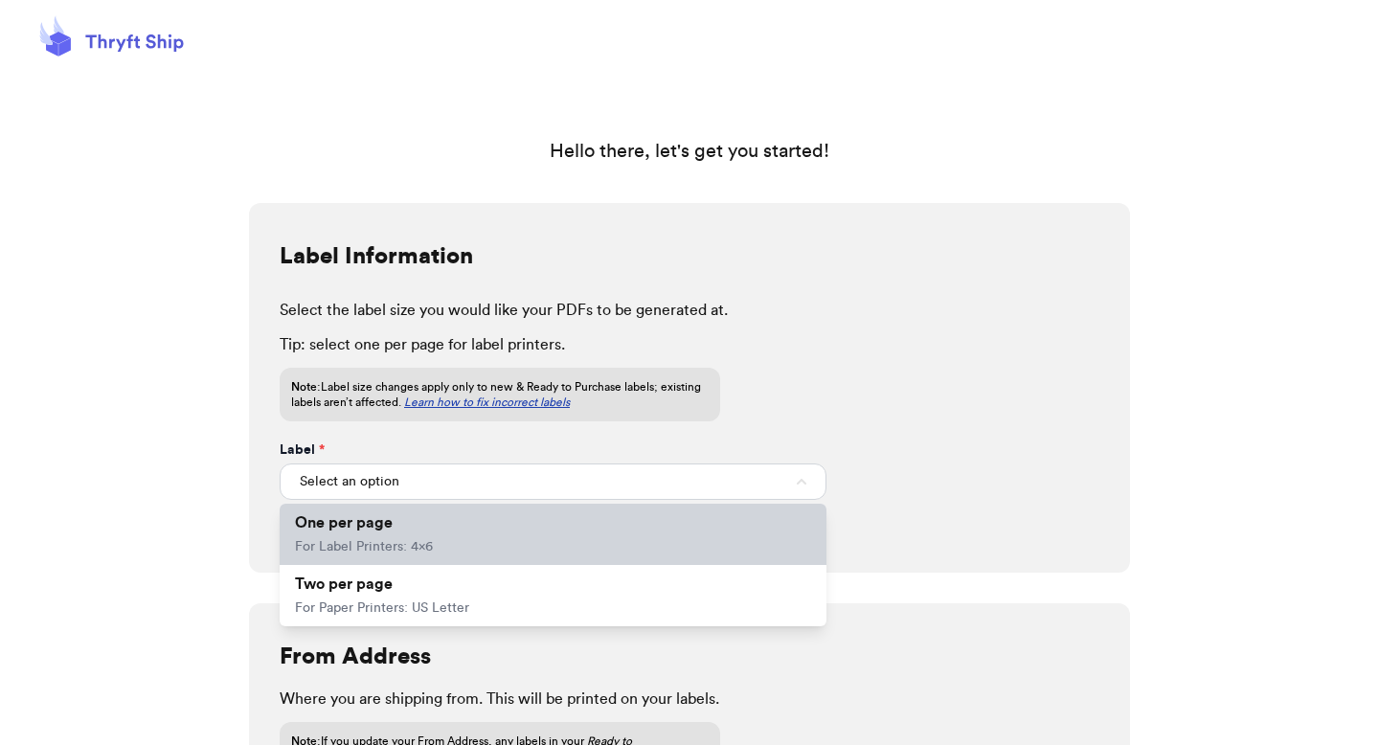
click at [722, 529] on li "One per page For Label Printers: 4x6" at bounding box center [553, 534] width 547 height 61
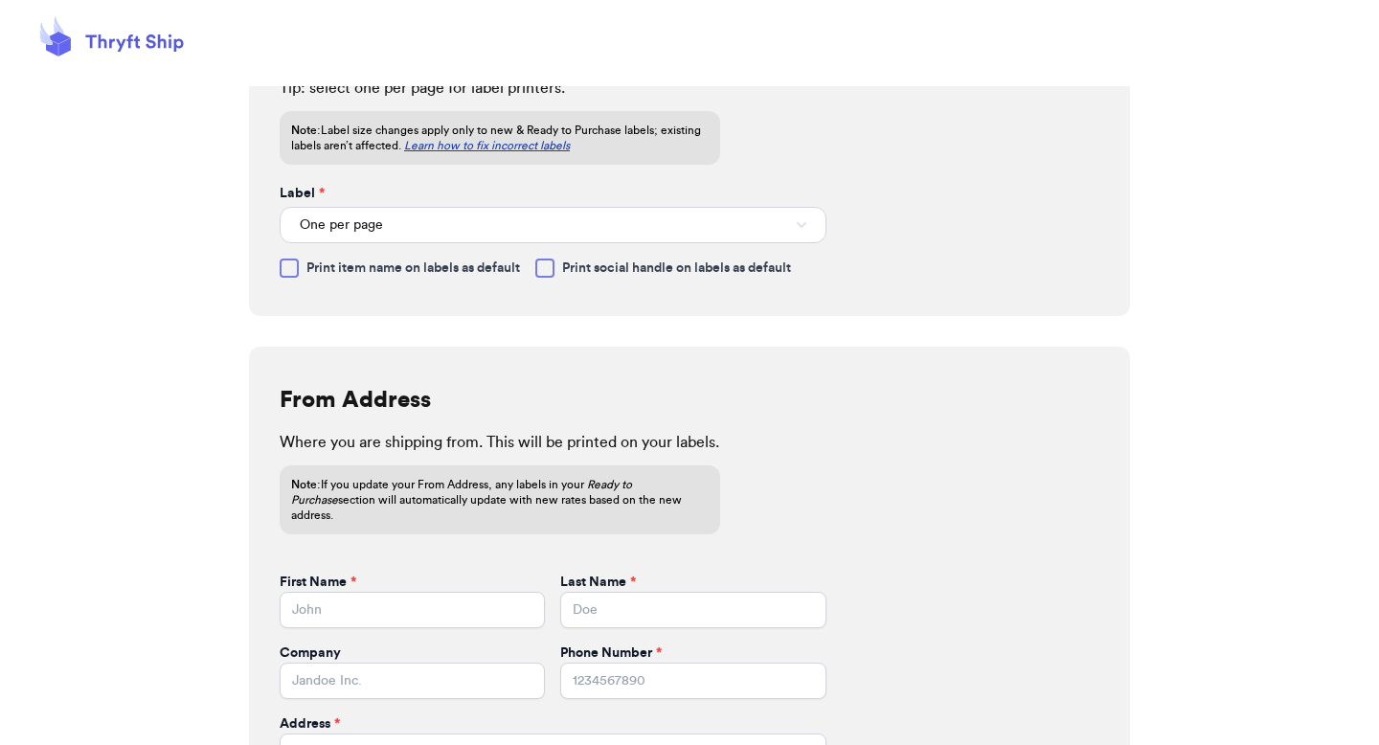
scroll to position [267, 0]
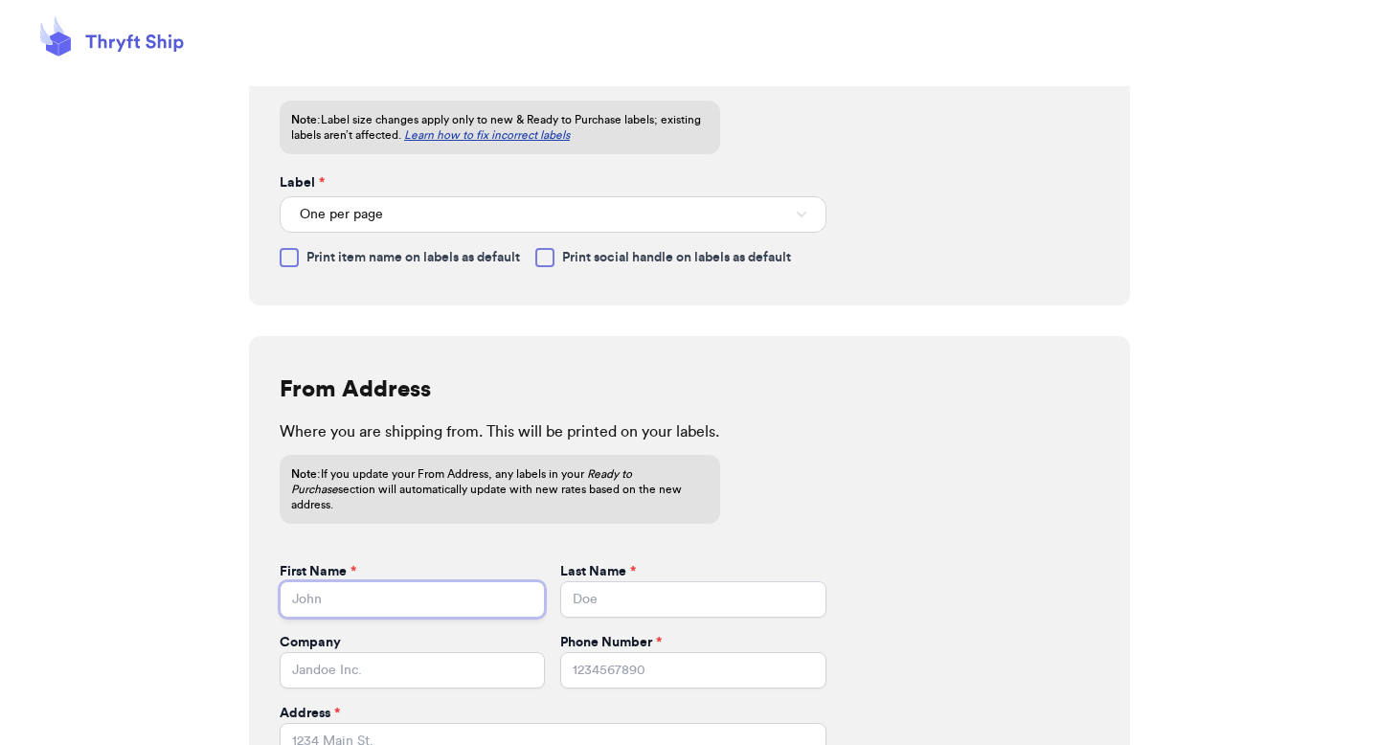
click at [494, 581] on input "First Name *" at bounding box center [412, 599] width 265 height 36
type input "Valeria"
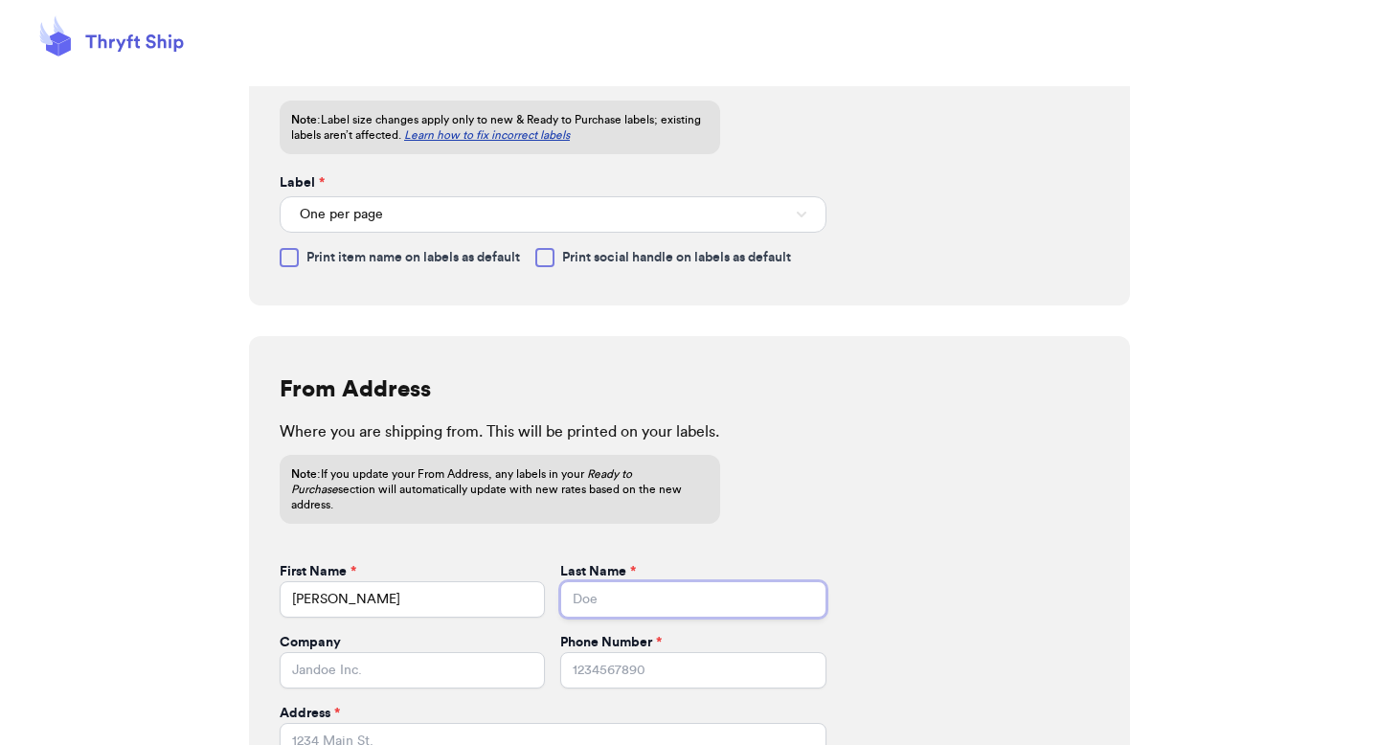
type input "Brenner"
type input "269 hull street"
type input "apt 211"
type input "athens"
select select "GA"
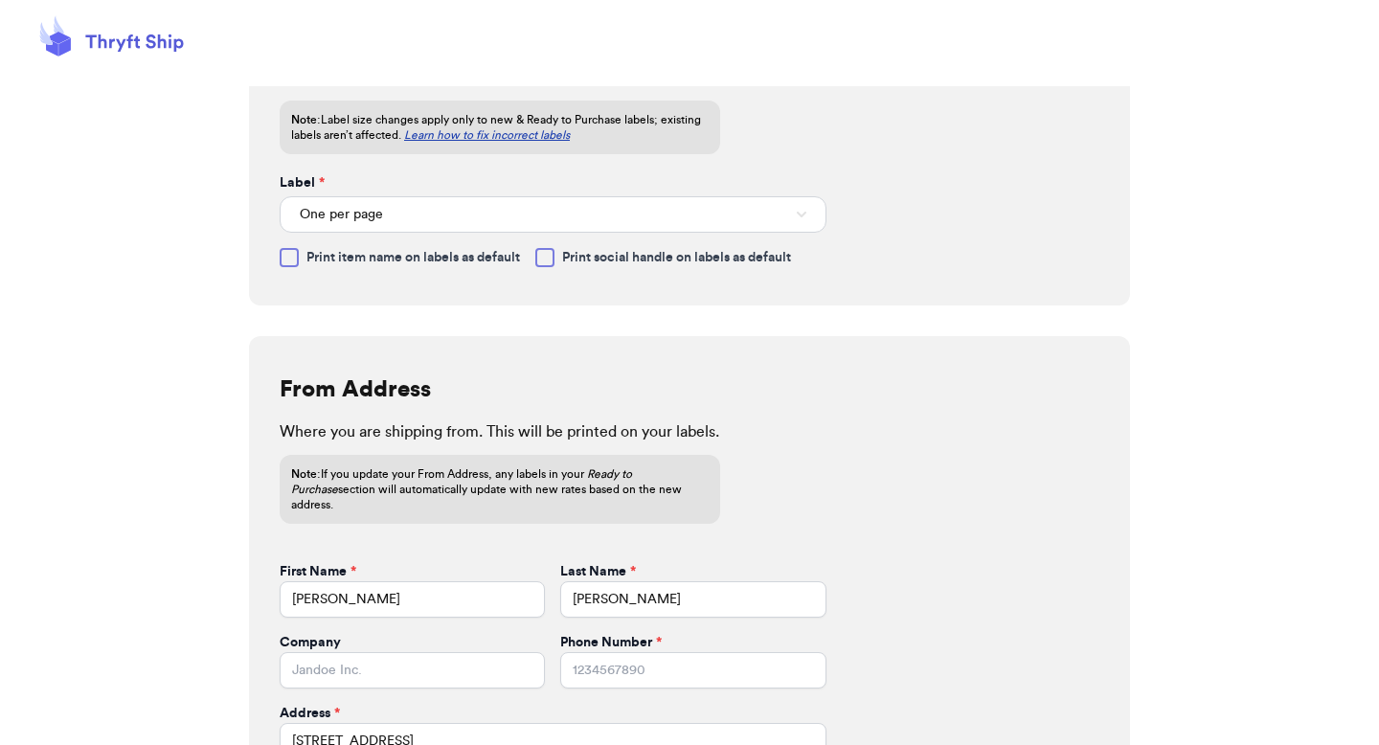
type input "30601"
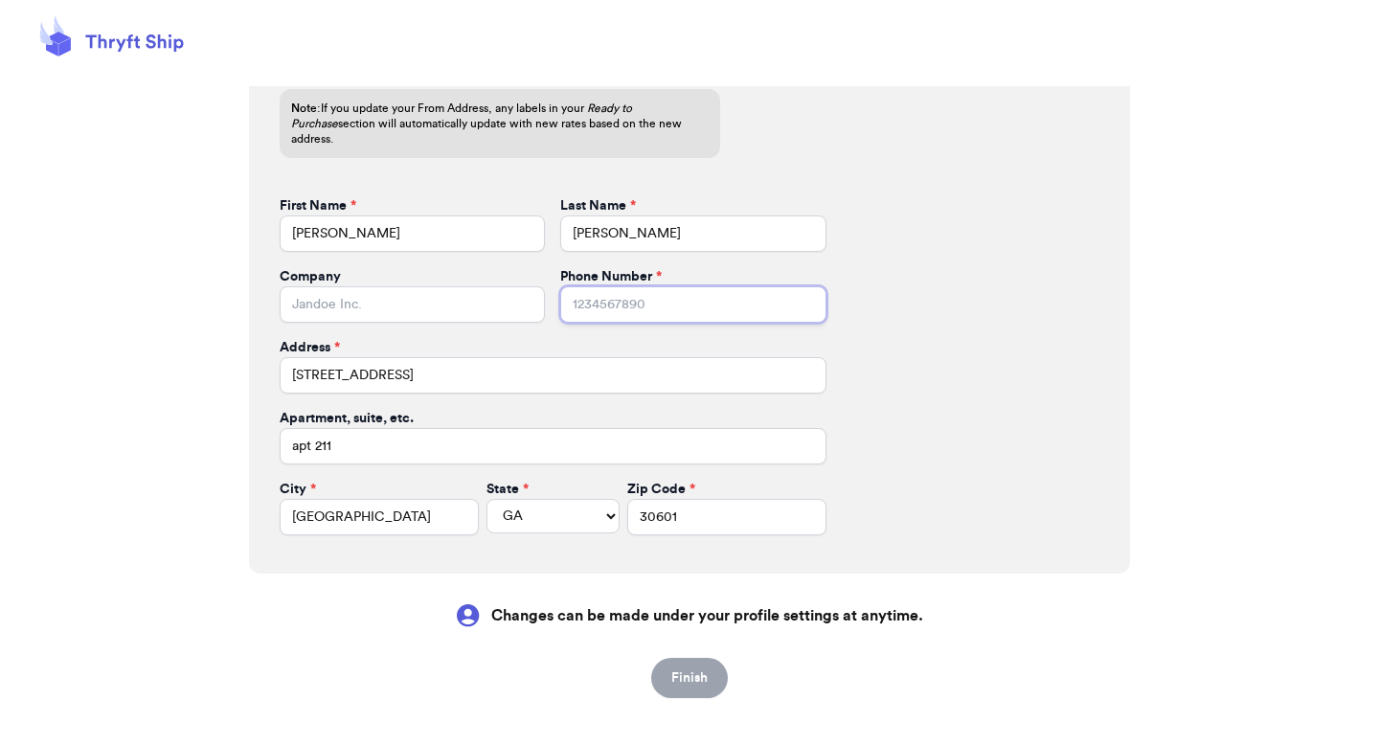
click at [631, 294] on input "Phone Number *" at bounding box center [692, 304] width 265 height 36
type input "1234567890"
click at [668, 664] on button "Finish" at bounding box center [689, 678] width 77 height 40
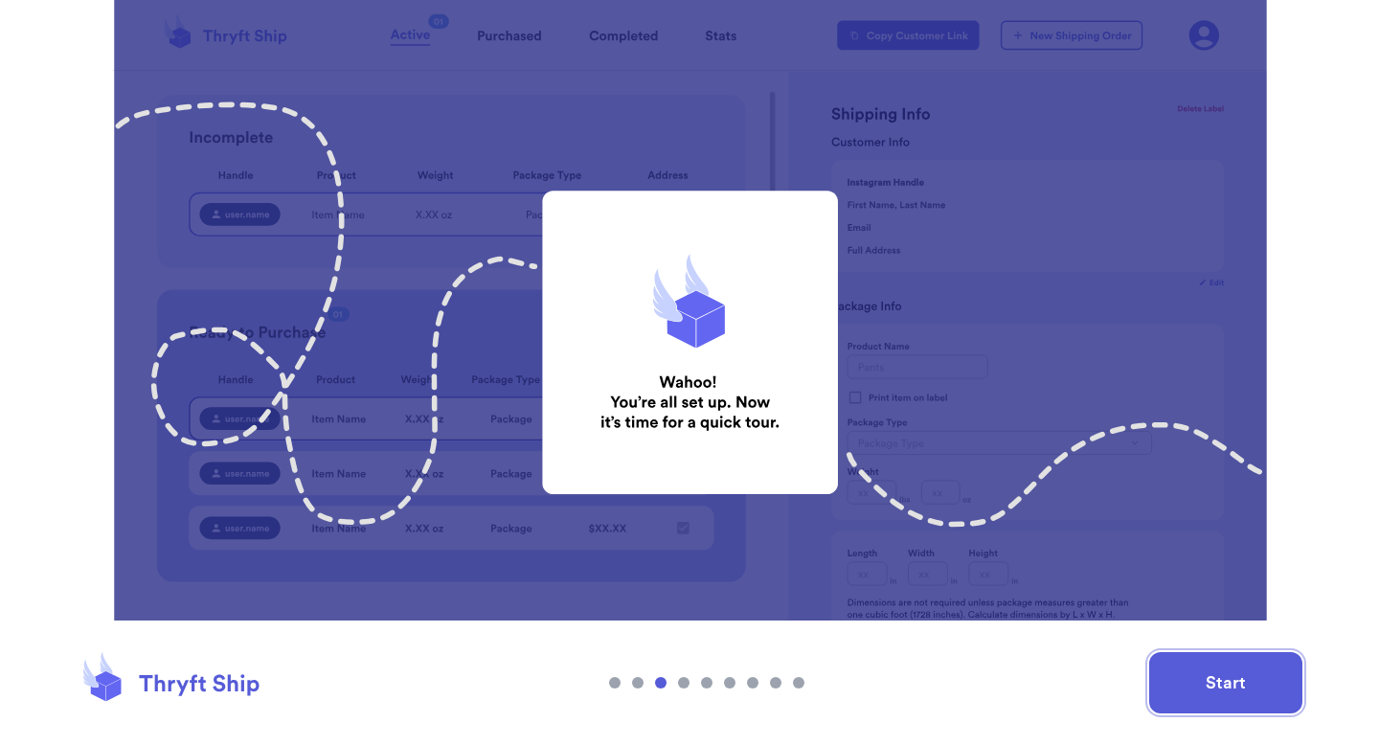
click at [1188, 664] on button "Start" at bounding box center [1225, 682] width 153 height 61
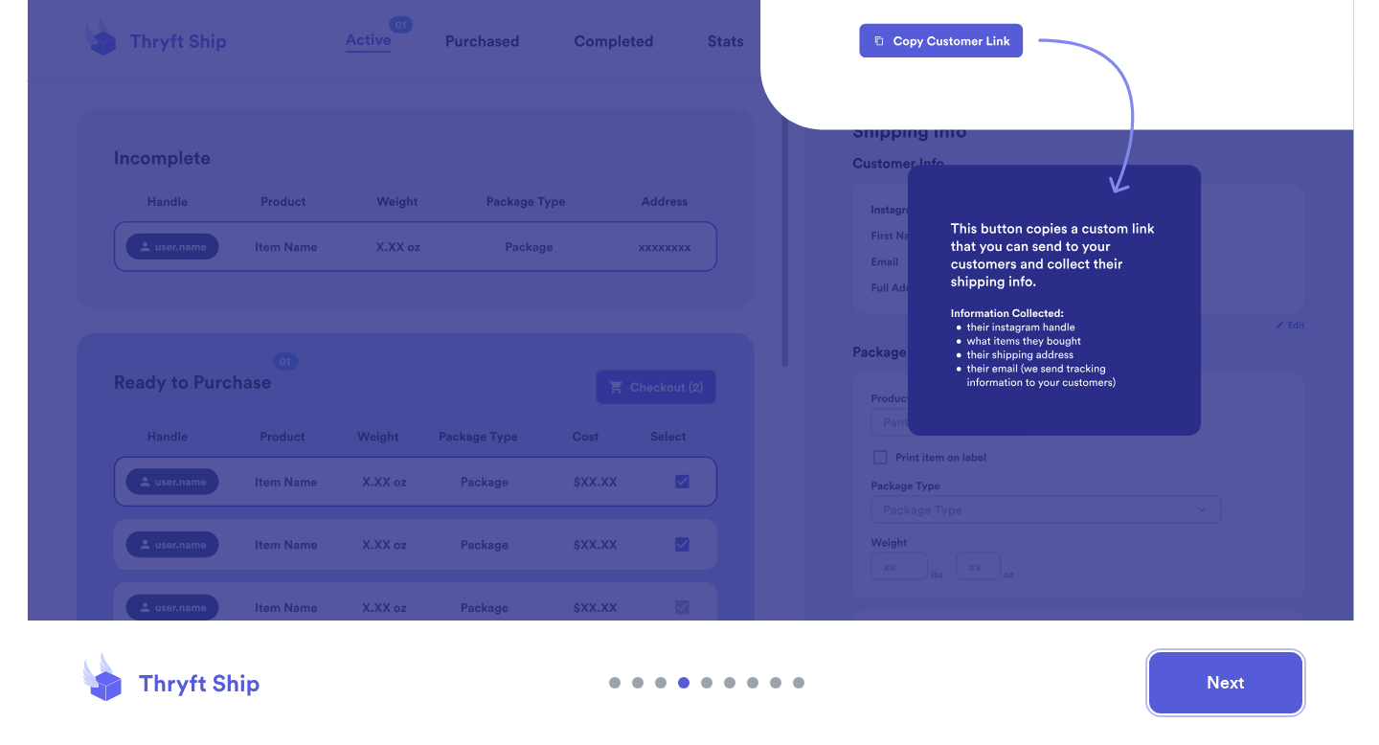
click at [1188, 664] on button "Next" at bounding box center [1225, 682] width 153 height 61
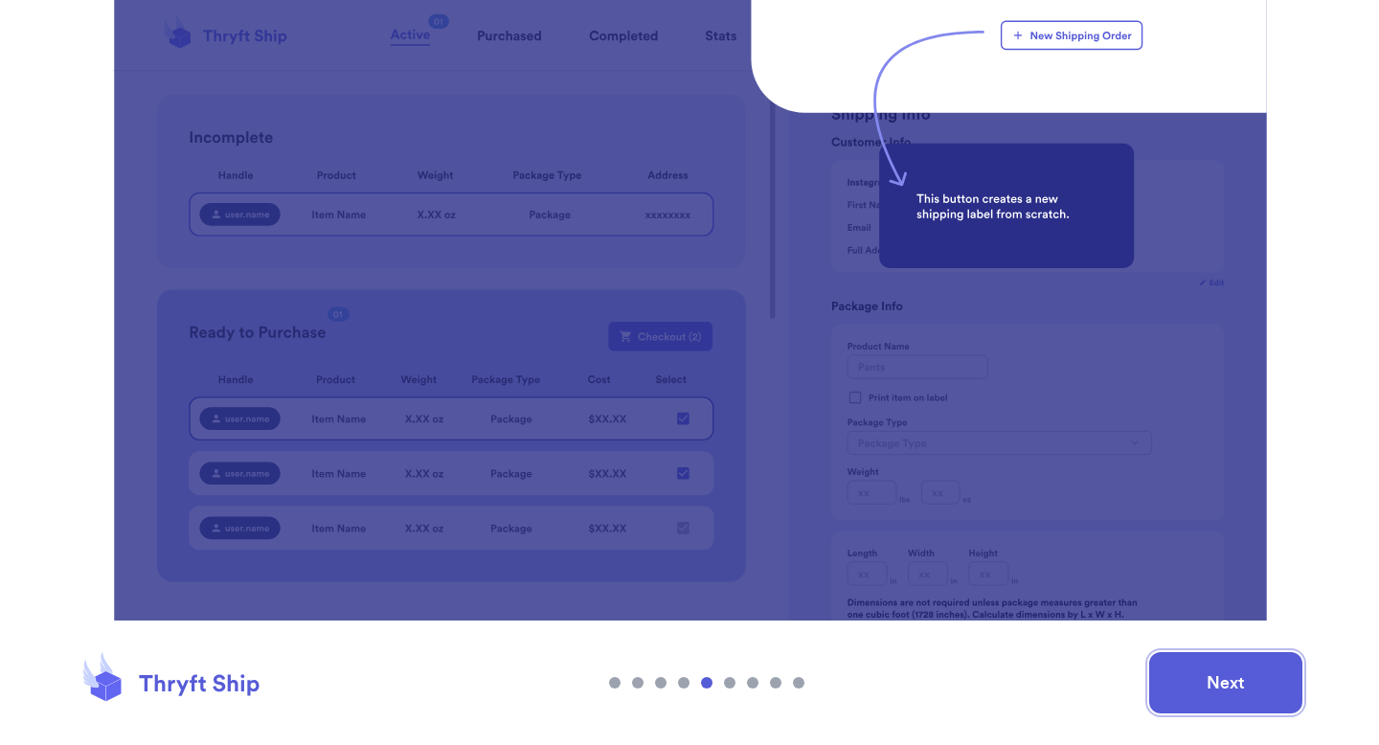
click at [1188, 664] on button "Next" at bounding box center [1225, 682] width 153 height 61
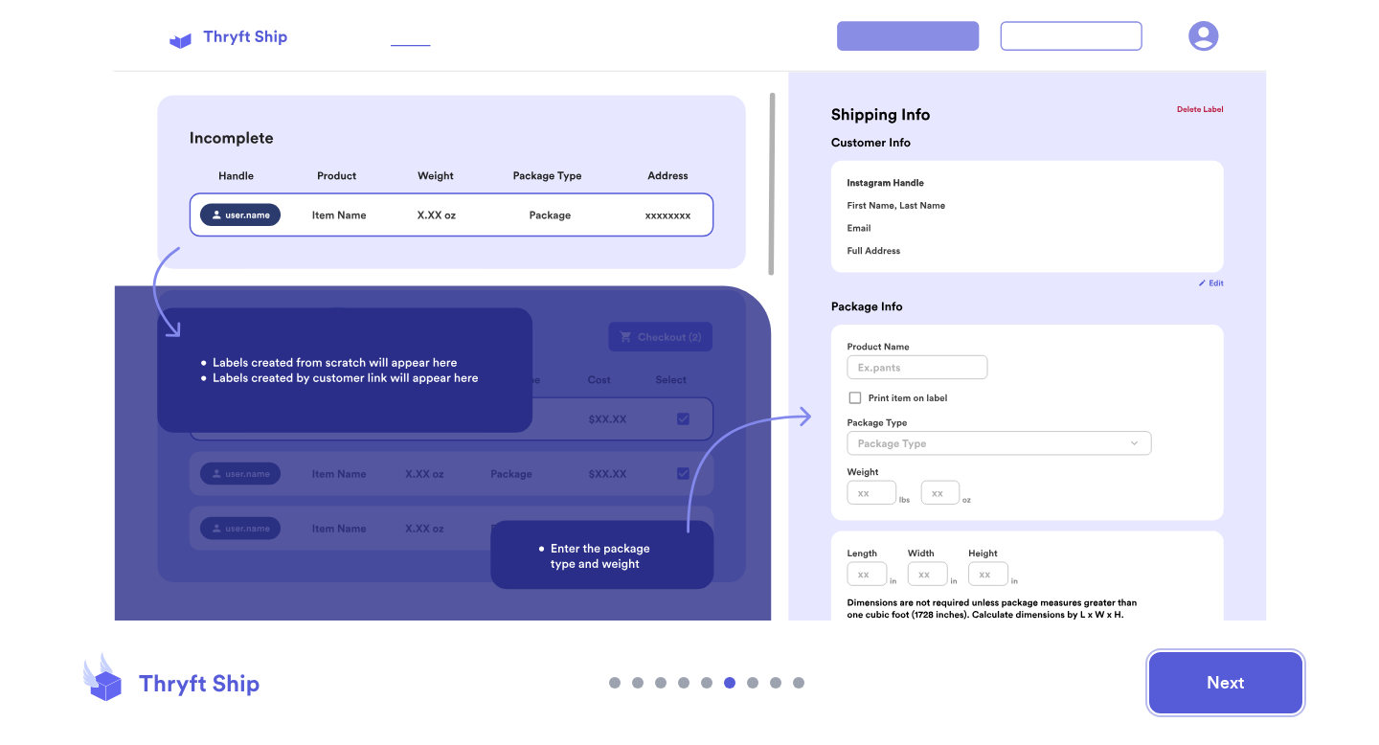
click at [1188, 664] on button "Next" at bounding box center [1225, 682] width 153 height 61
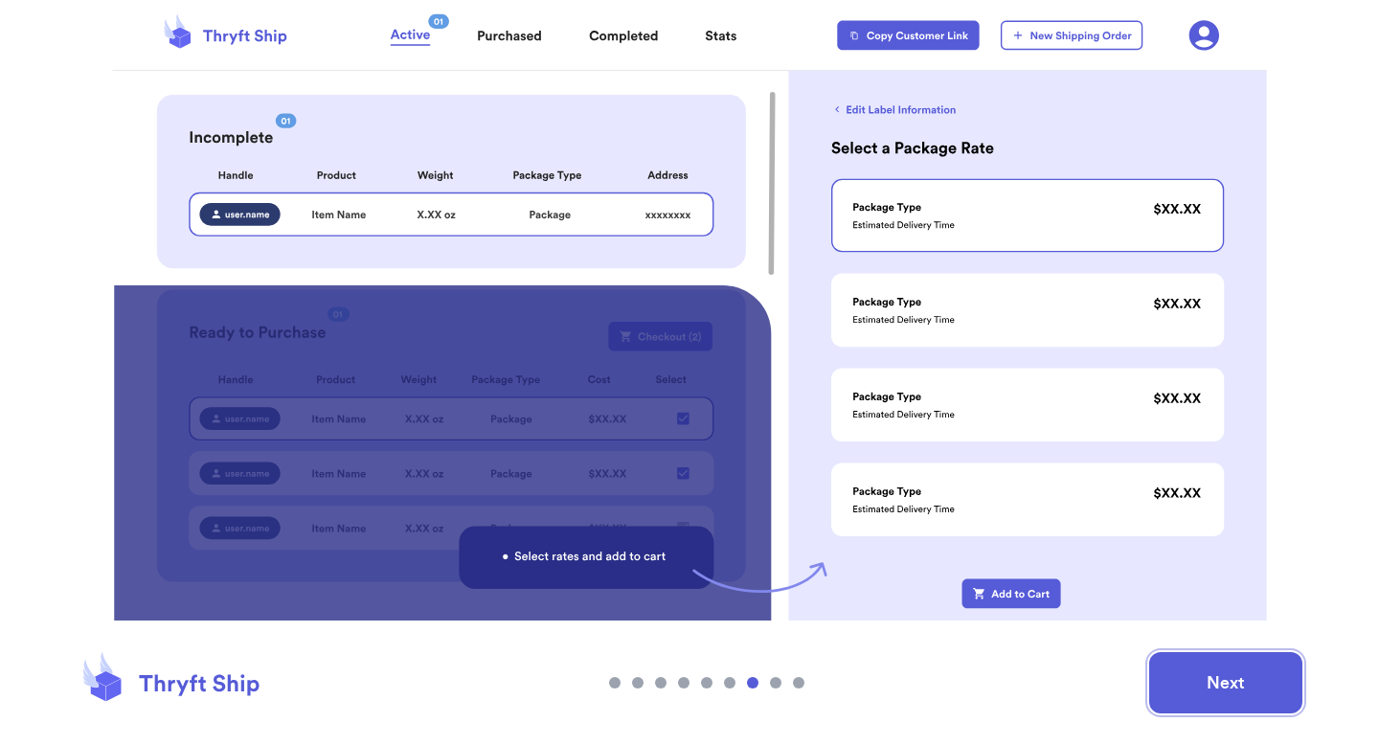
click at [1188, 664] on button "Next" at bounding box center [1225, 682] width 153 height 61
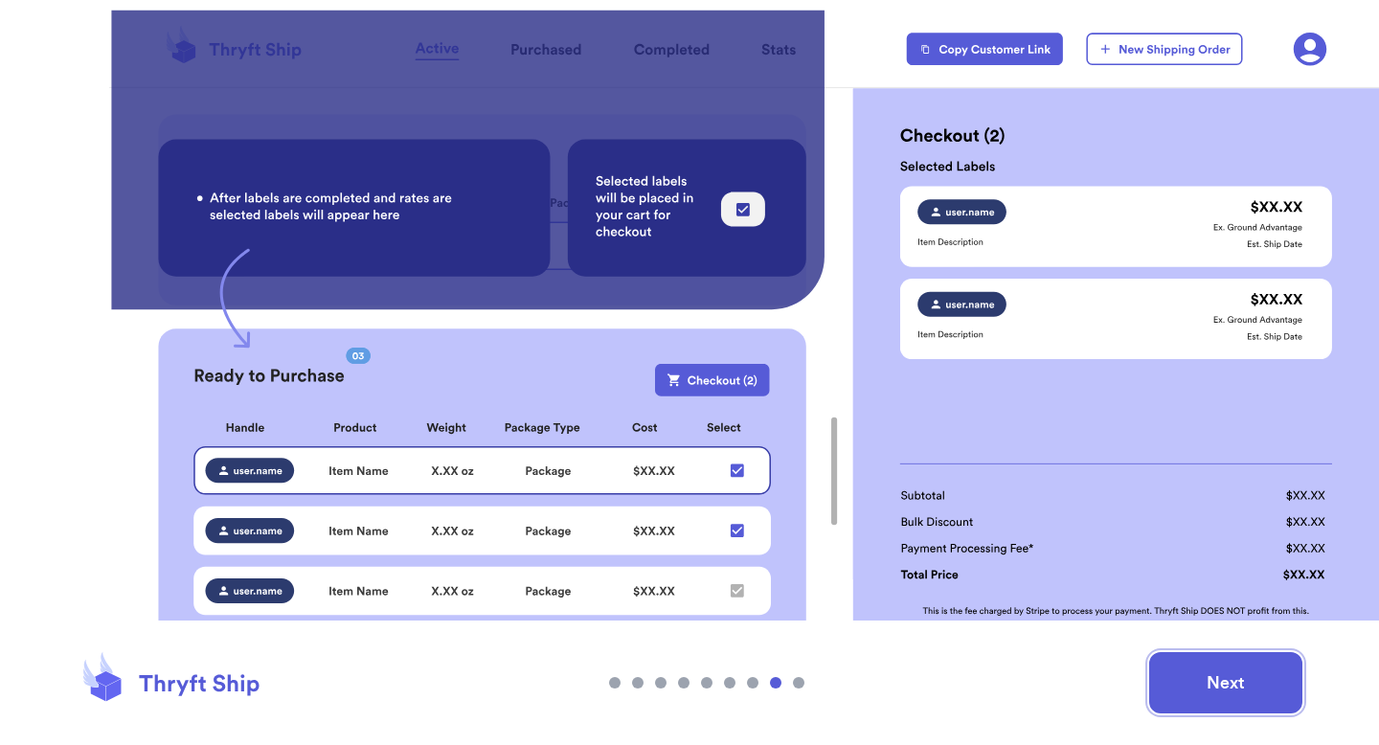
click at [1188, 664] on button "Next" at bounding box center [1225, 682] width 153 height 61
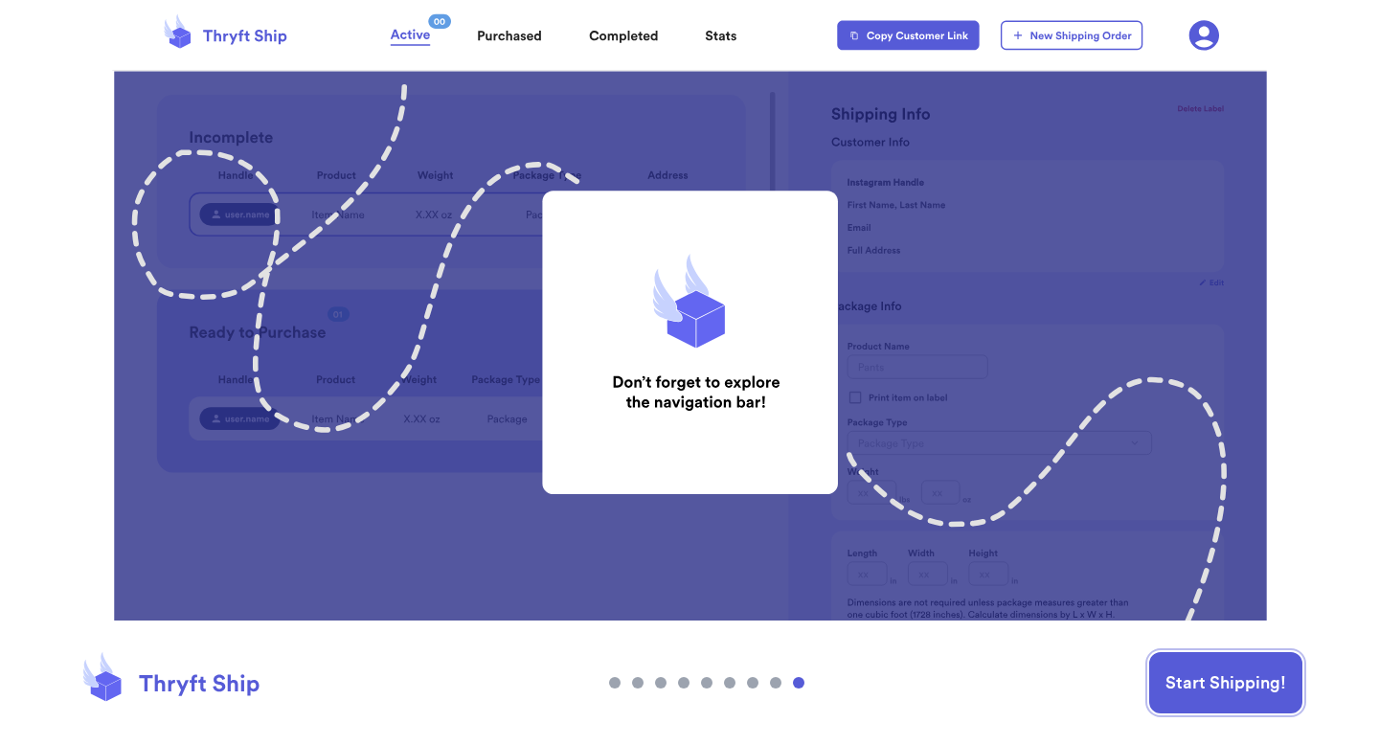
click at [1188, 664] on button "Start Shipping!" at bounding box center [1225, 682] width 153 height 61
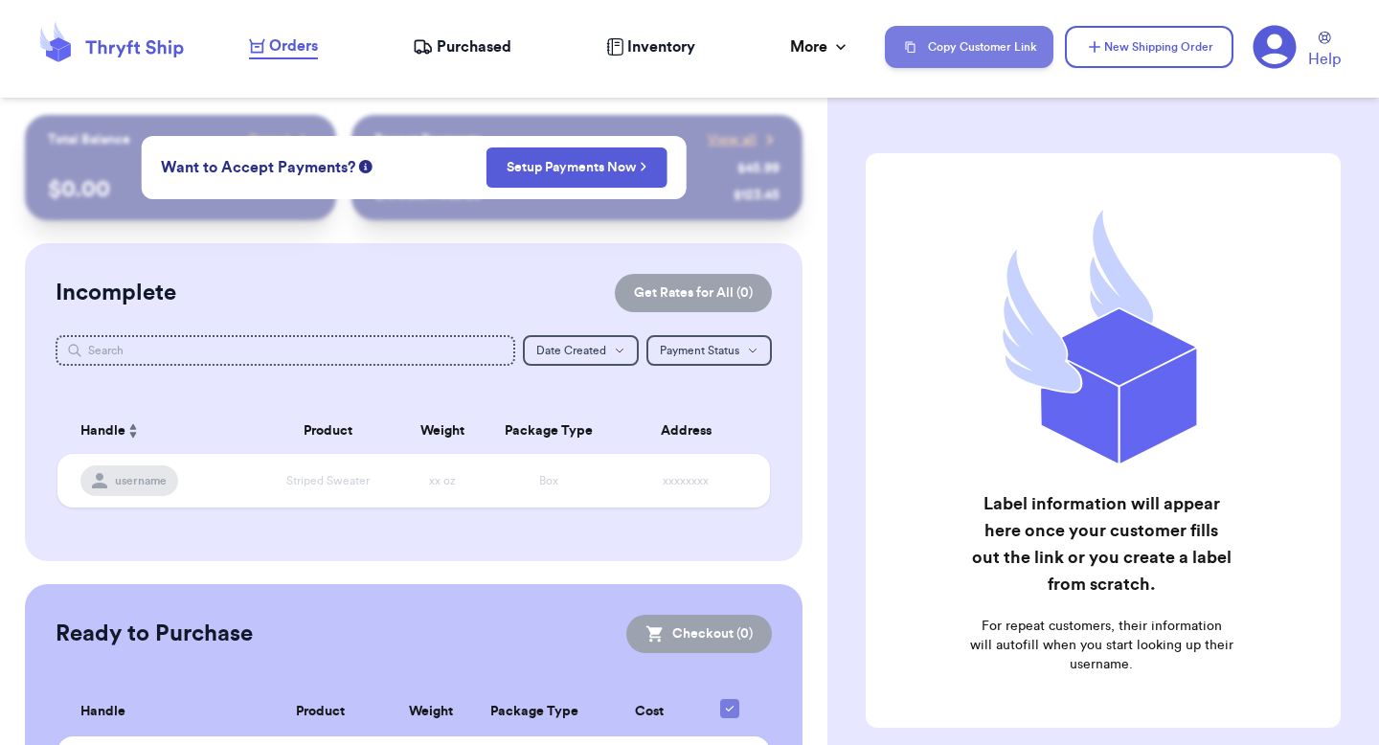
click at [982, 55] on button "Copy Customer Link" at bounding box center [969, 47] width 169 height 42
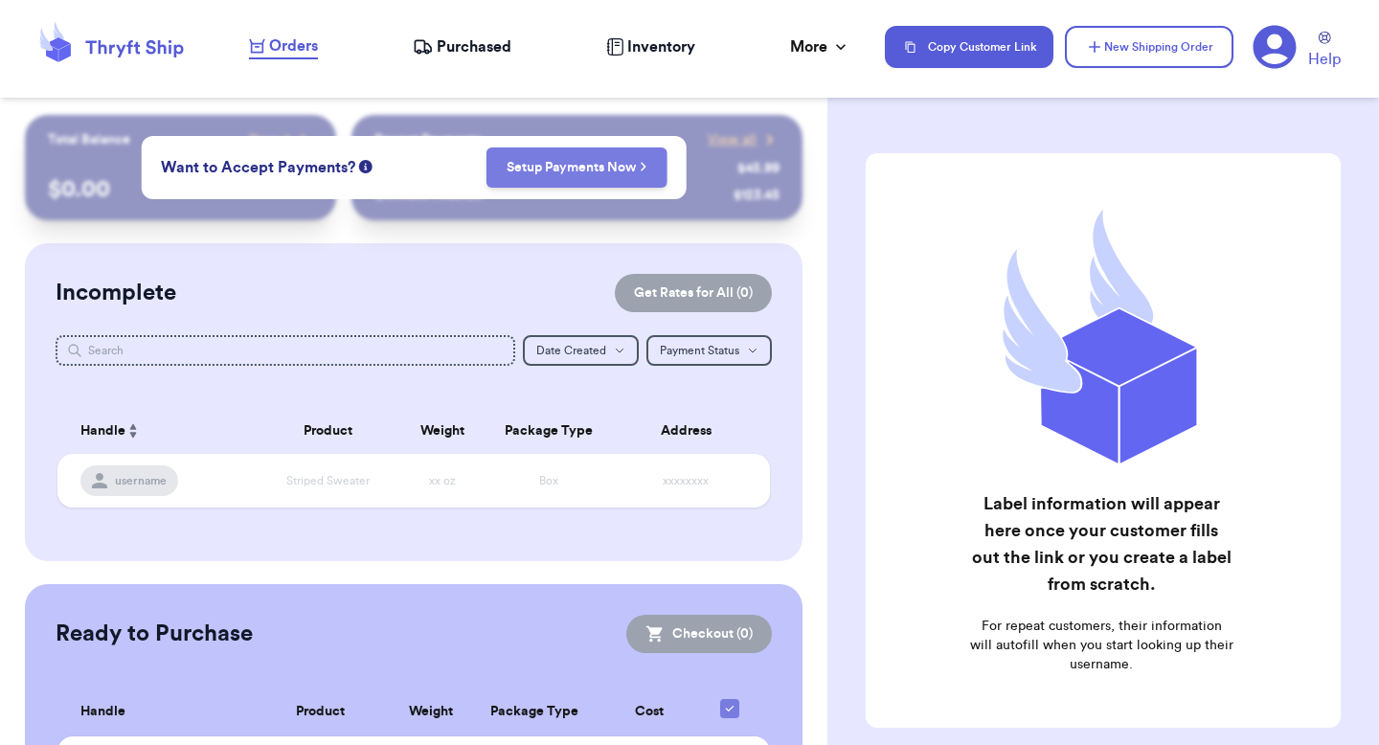
click at [610, 187] on div "Want to Accept Payments? Setup Payments Now" at bounding box center [414, 167] width 545 height 63
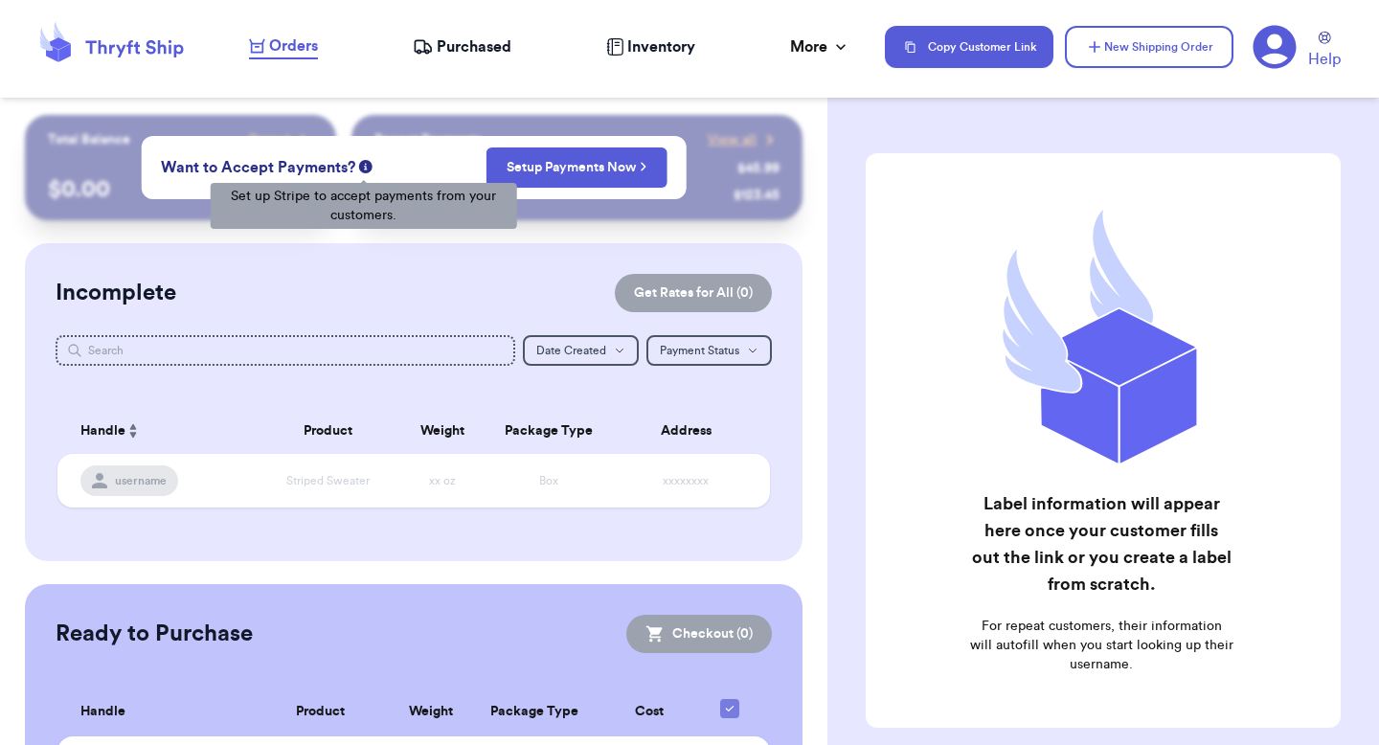
click at [359, 169] on icon at bounding box center [365, 166] width 13 height 13
click at [363, 169] on icon at bounding box center [365, 166] width 13 height 13
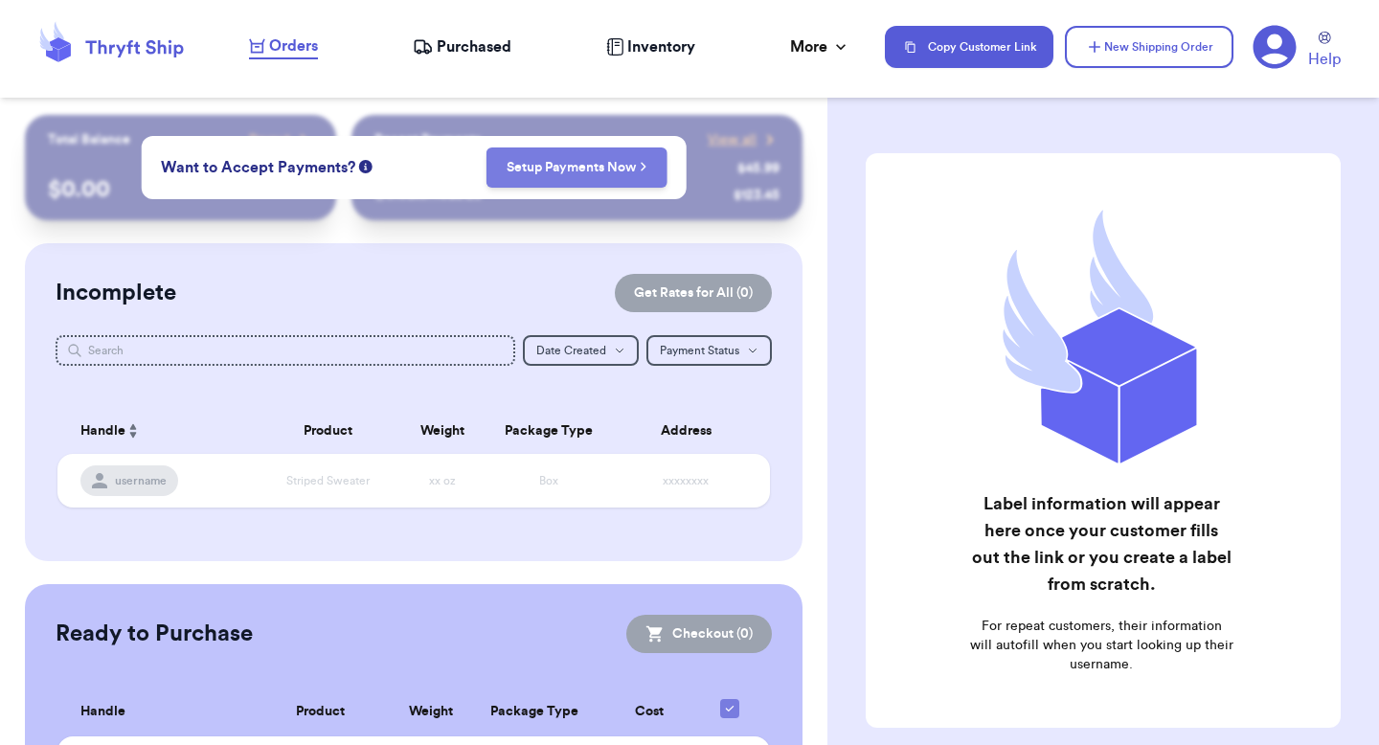
click at [559, 159] on link "Setup Payments Now" at bounding box center [576, 167] width 141 height 19
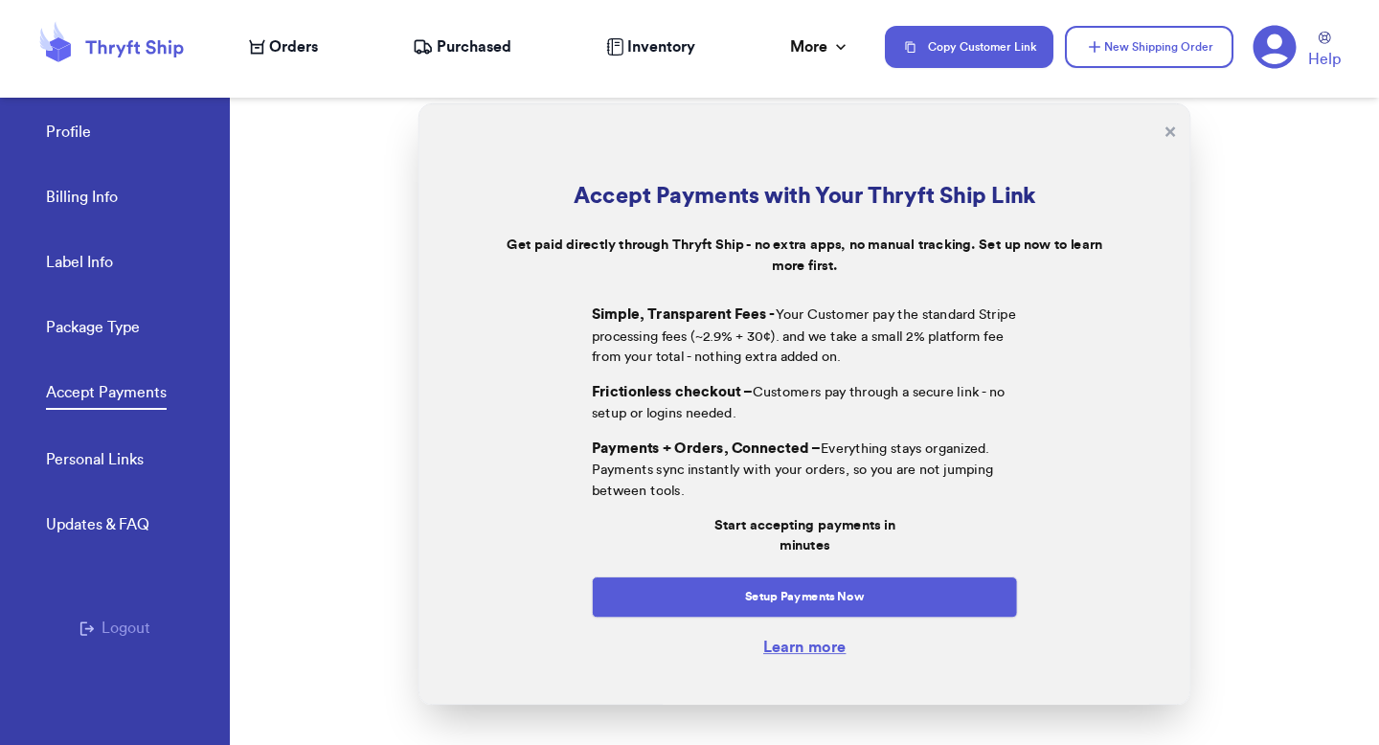
click at [791, 650] on link "Learn more" at bounding box center [804, 646] width 82 height 15
click at [778, 647] on link "Learn more" at bounding box center [804, 646] width 82 height 15
click at [815, 652] on link "Learn more" at bounding box center [804, 646] width 82 height 15
click at [787, 645] on link "Learn more" at bounding box center [804, 646] width 82 height 15
click at [793, 658] on div "Learn more" at bounding box center [805, 647] width 426 height 24
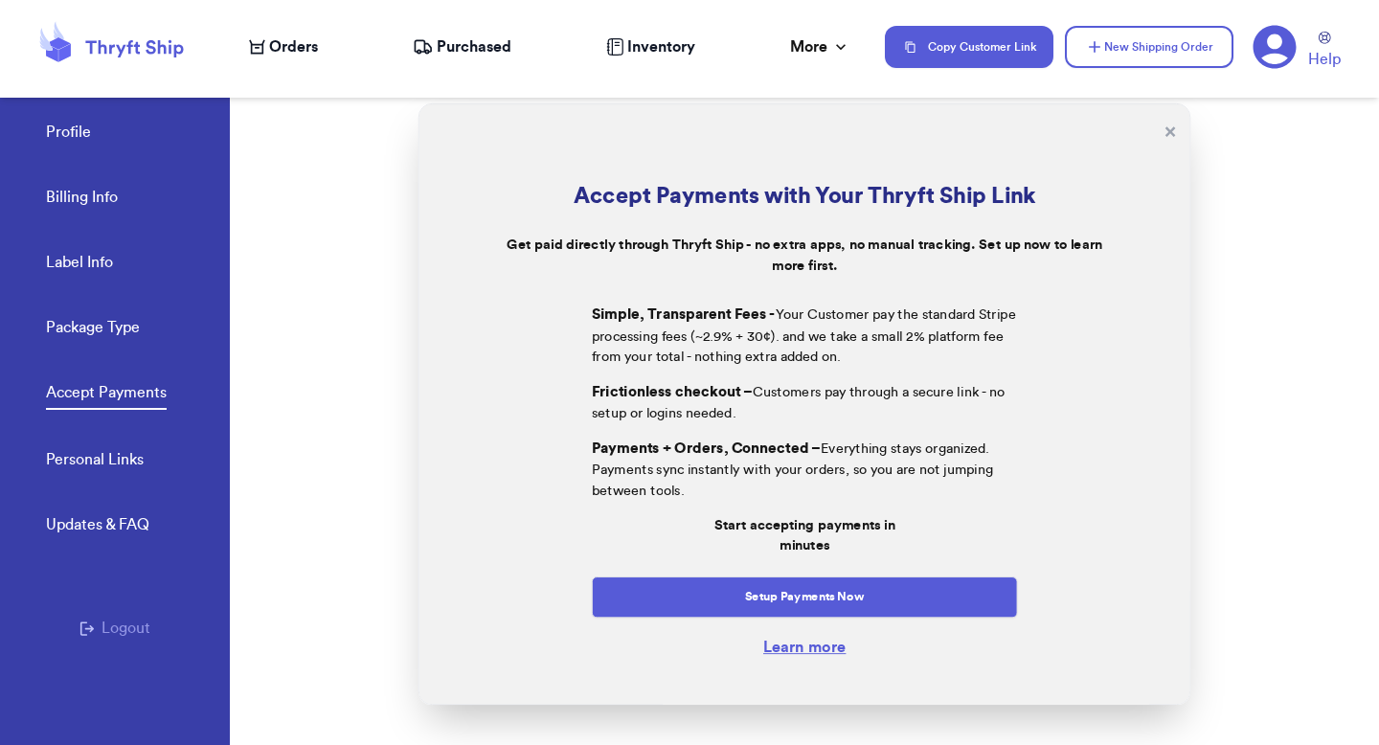
click at [793, 651] on link "Learn more" at bounding box center [804, 646] width 82 height 15
click at [790, 653] on link "Learn more" at bounding box center [804, 646] width 82 height 15
click at [273, 46] on span "Orders" at bounding box center [293, 46] width 49 height 23
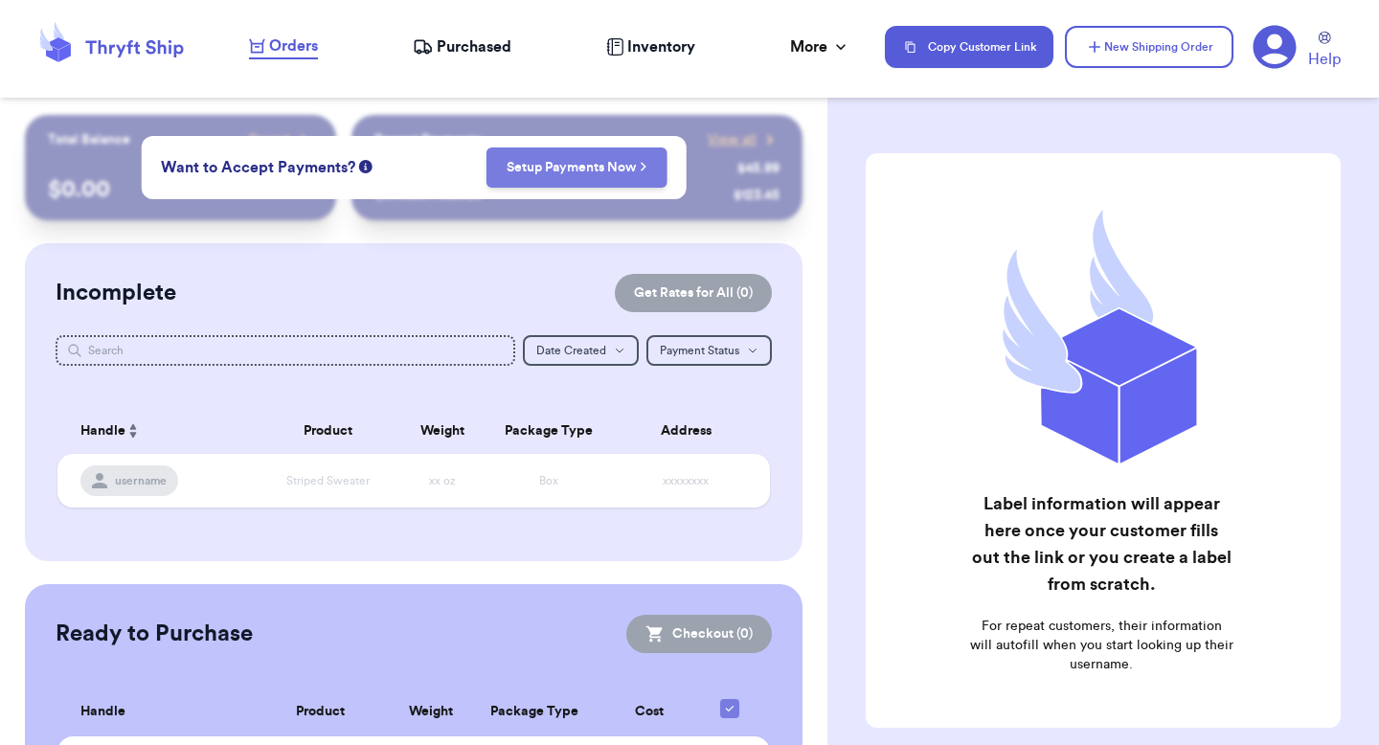
click at [556, 163] on link "Setup Payments Now" at bounding box center [576, 167] width 141 height 19
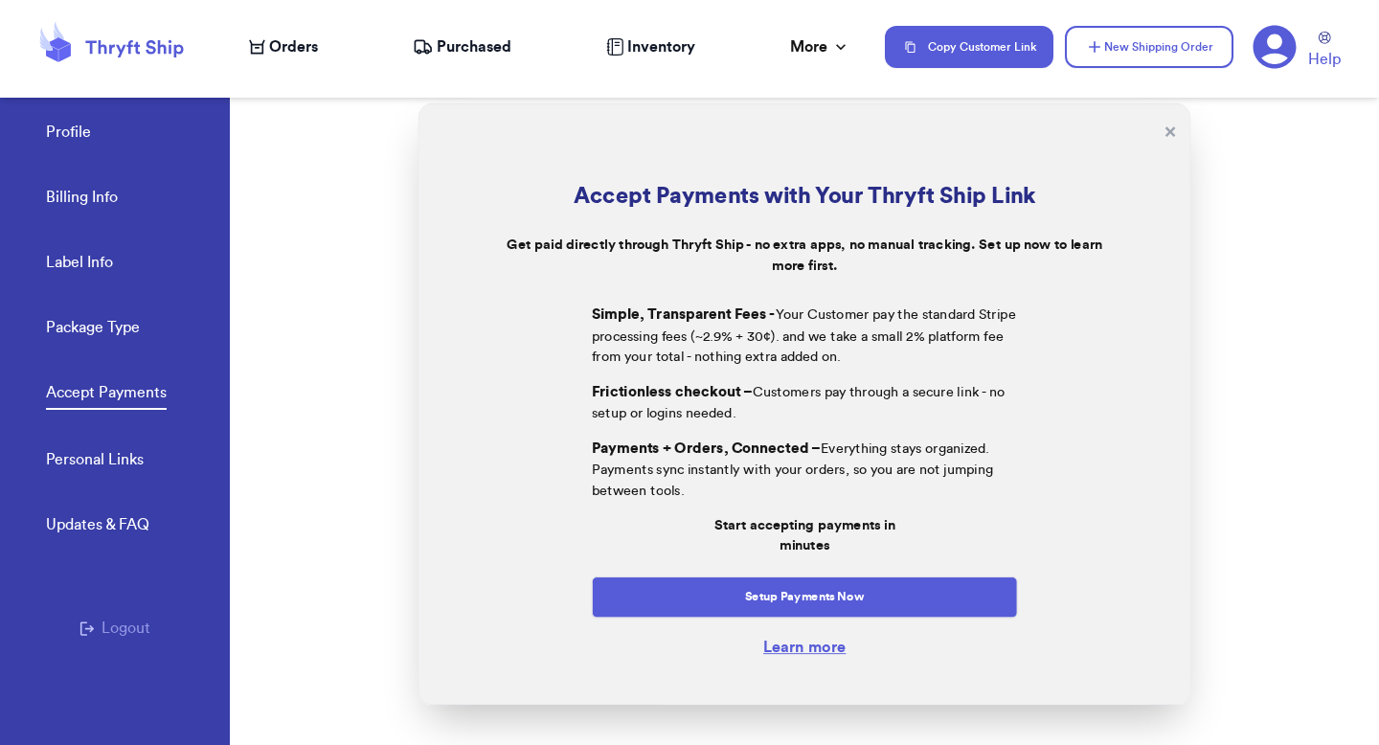
click at [778, 649] on link "Learn more" at bounding box center [804, 646] width 82 height 15
click at [285, 39] on span "Orders" at bounding box center [293, 46] width 49 height 23
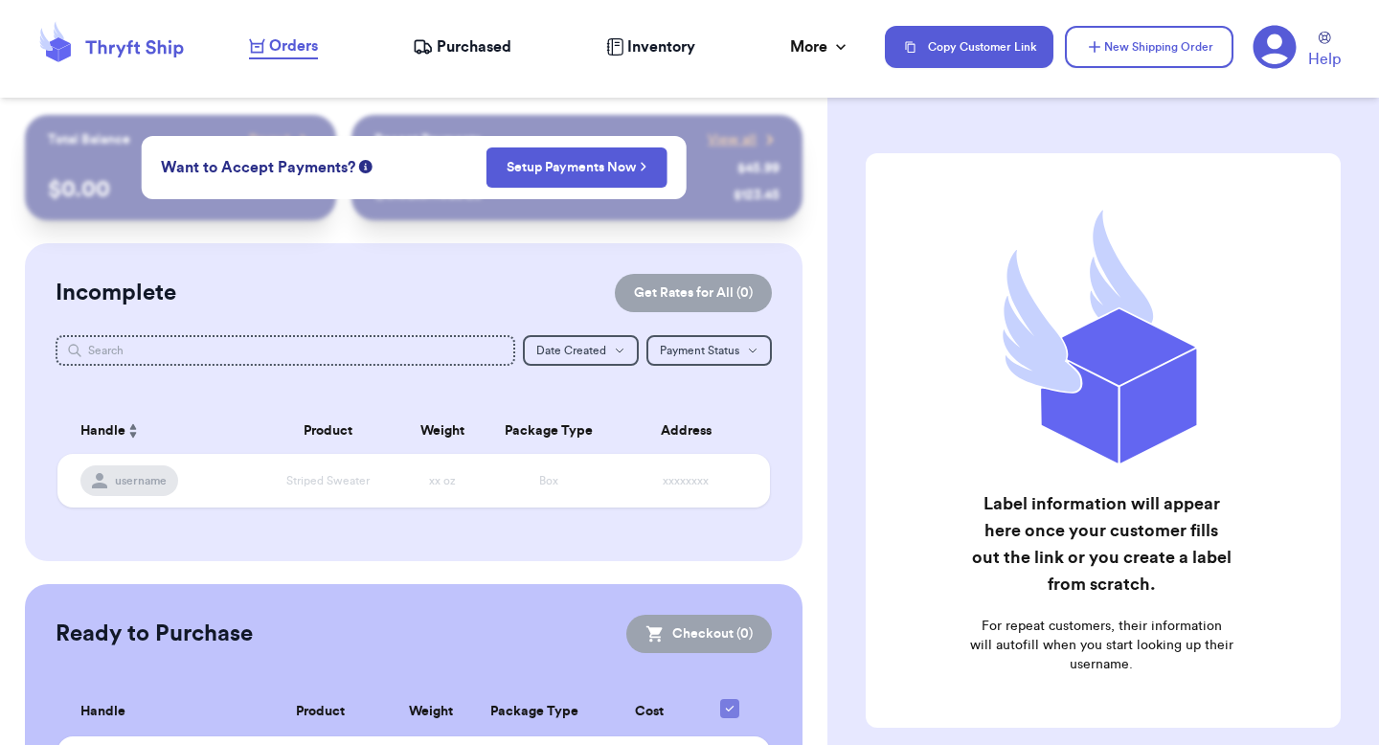
click at [483, 56] on span "Purchased" at bounding box center [474, 46] width 75 height 23
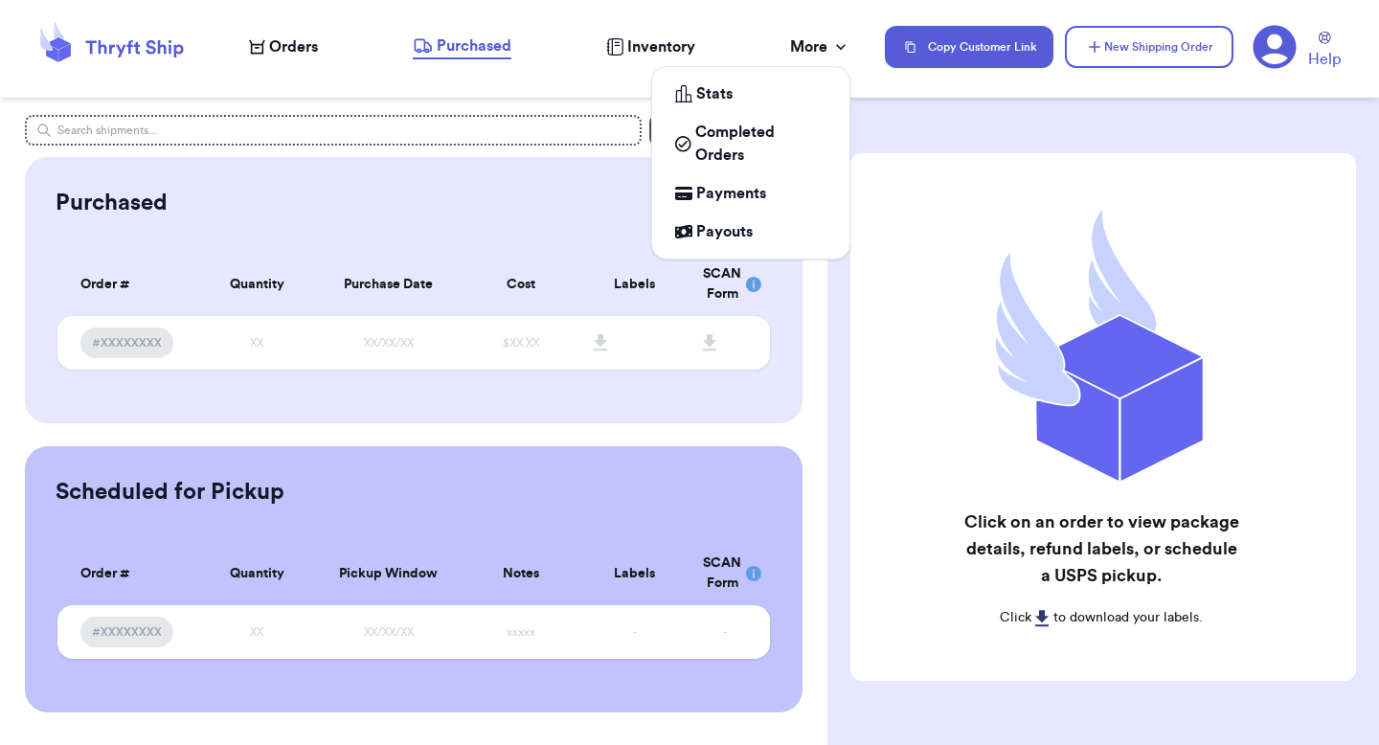
click at [806, 36] on div "More" at bounding box center [820, 46] width 60 height 23
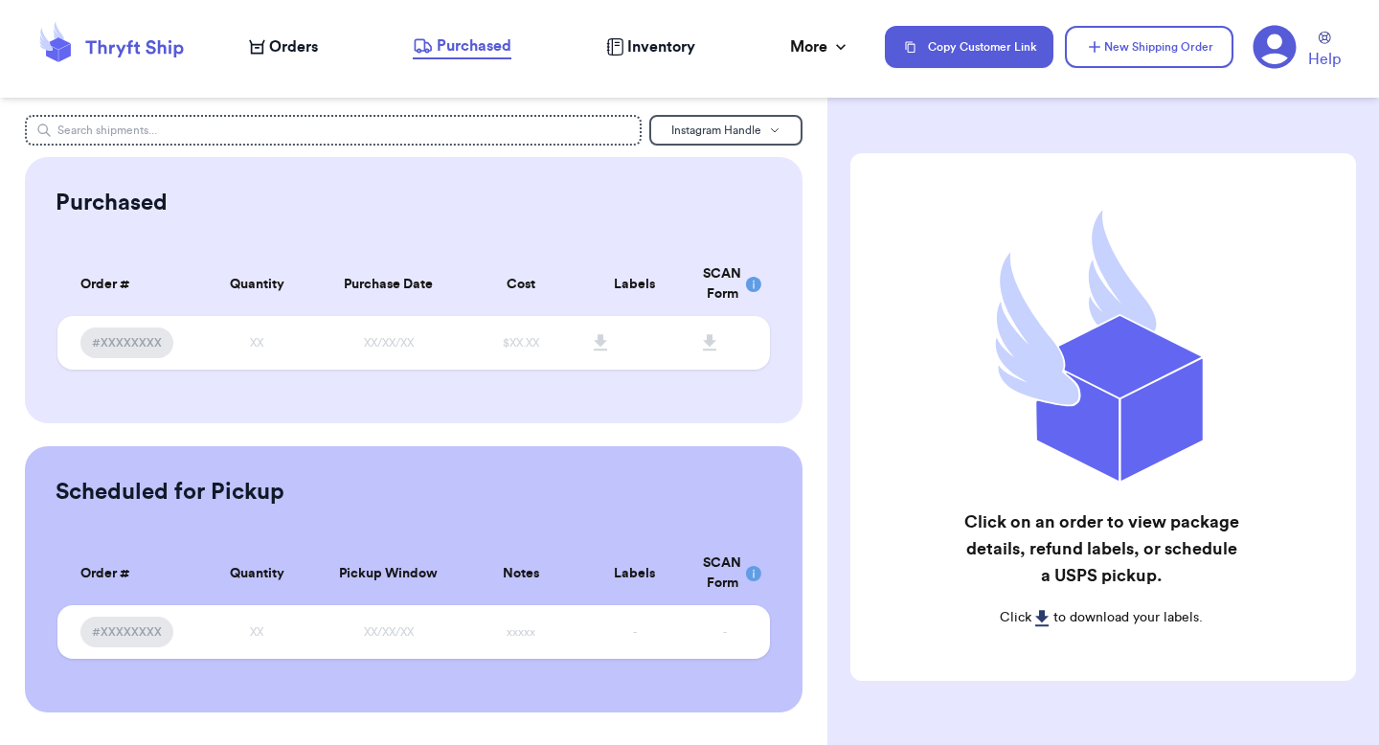
click at [1296, 33] on div "Help" at bounding box center [1303, 47] width 103 height 47
click at [1294, 44] on icon at bounding box center [1274, 47] width 43 height 43
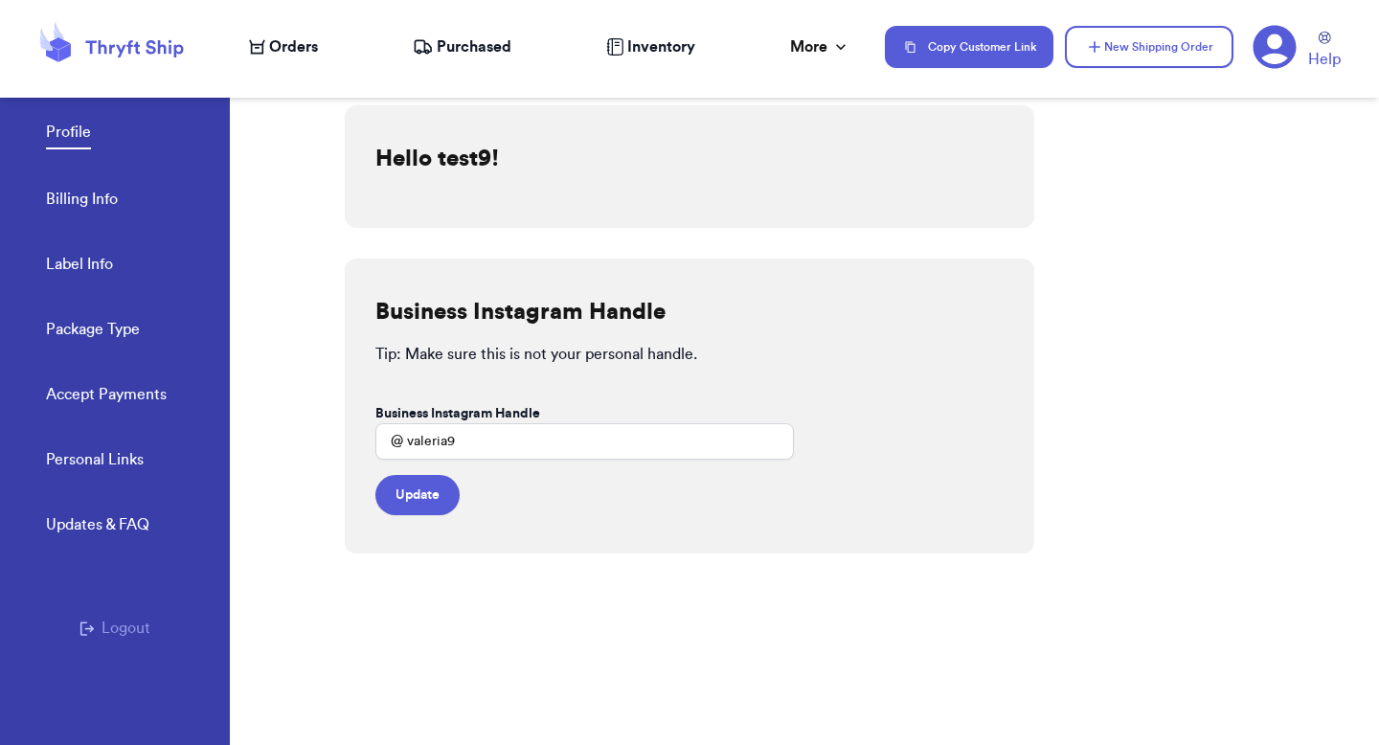
click at [97, 379] on div "Profile Billing Info Label Info Package Type Accept Payments" at bounding box center [138, 257] width 184 height 381
click at [97, 394] on link "Accept Payments" at bounding box center [106, 396] width 121 height 27
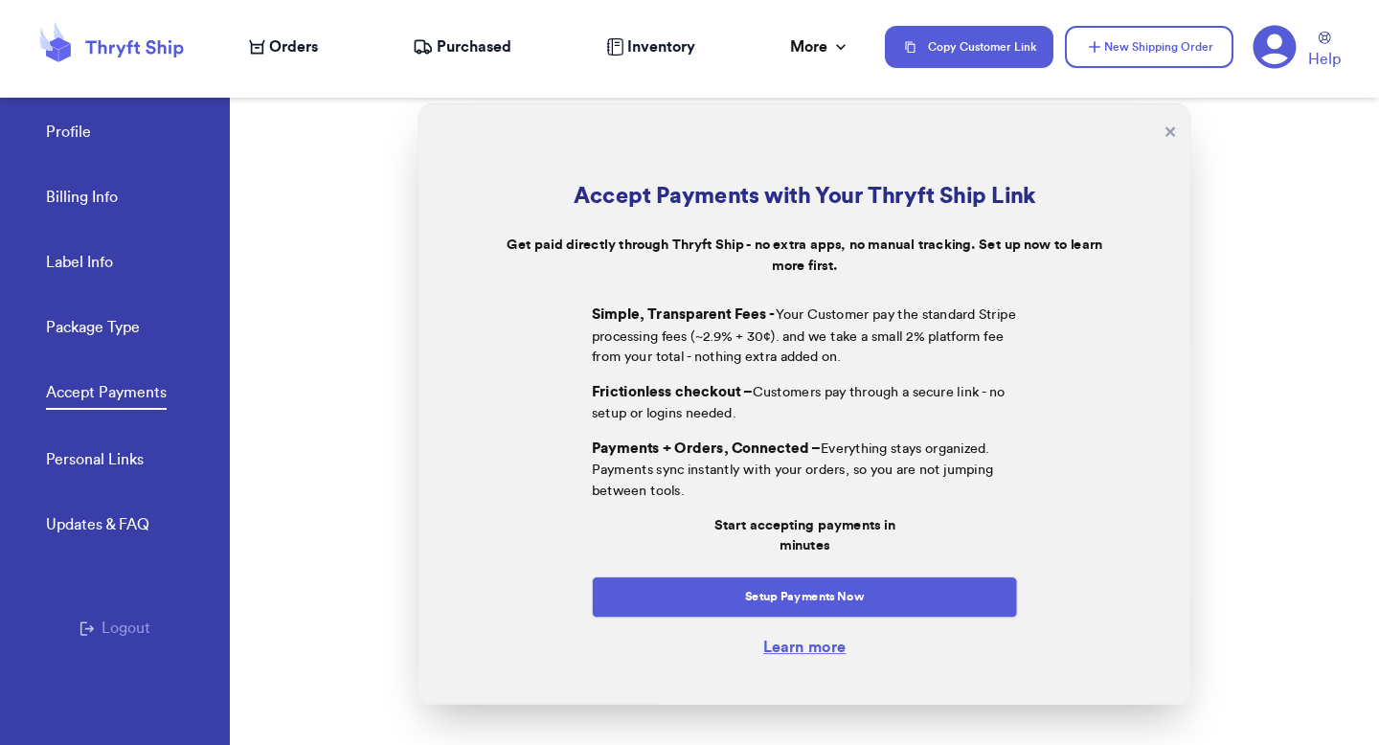
click at [819, 647] on link "Learn more" at bounding box center [804, 646] width 82 height 15
click at [61, 194] on link "Billing Info" at bounding box center [82, 199] width 72 height 27
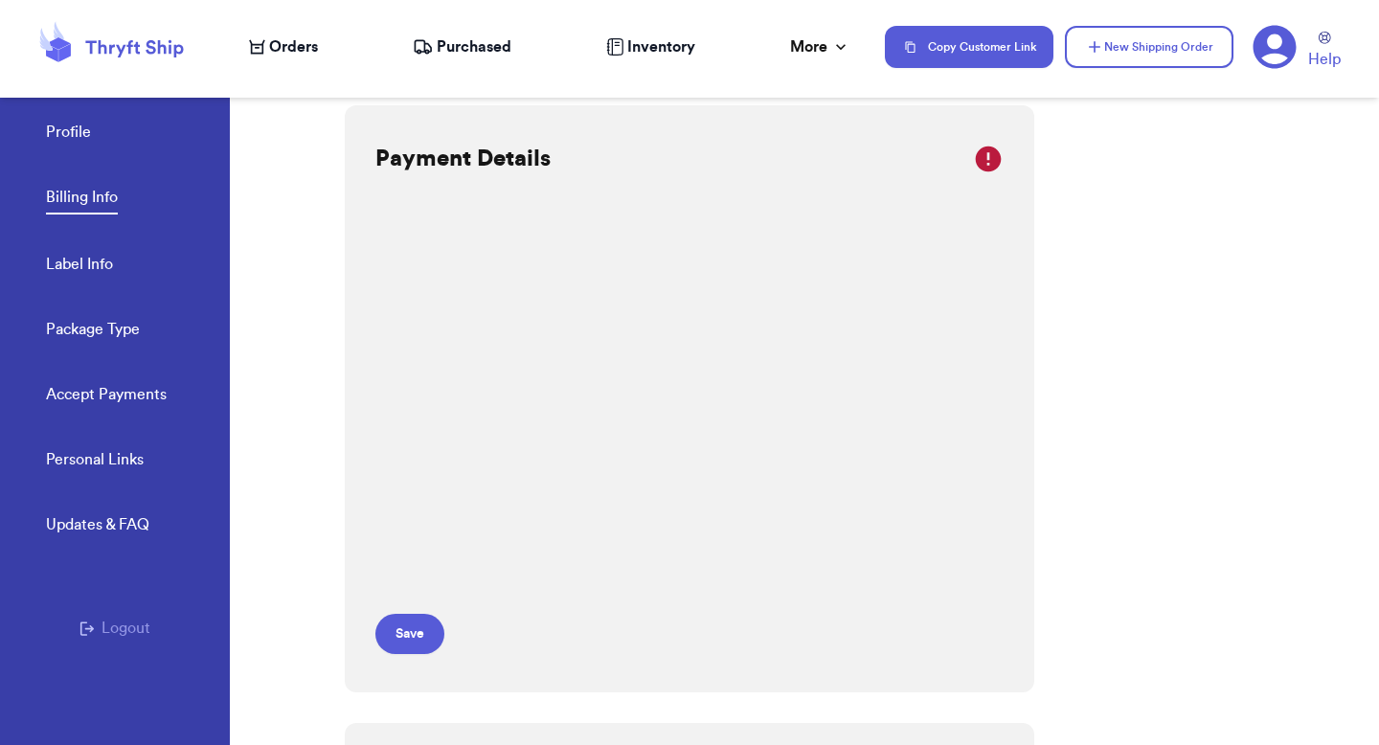
click at [87, 391] on link "Accept Payments" at bounding box center [106, 396] width 121 height 27
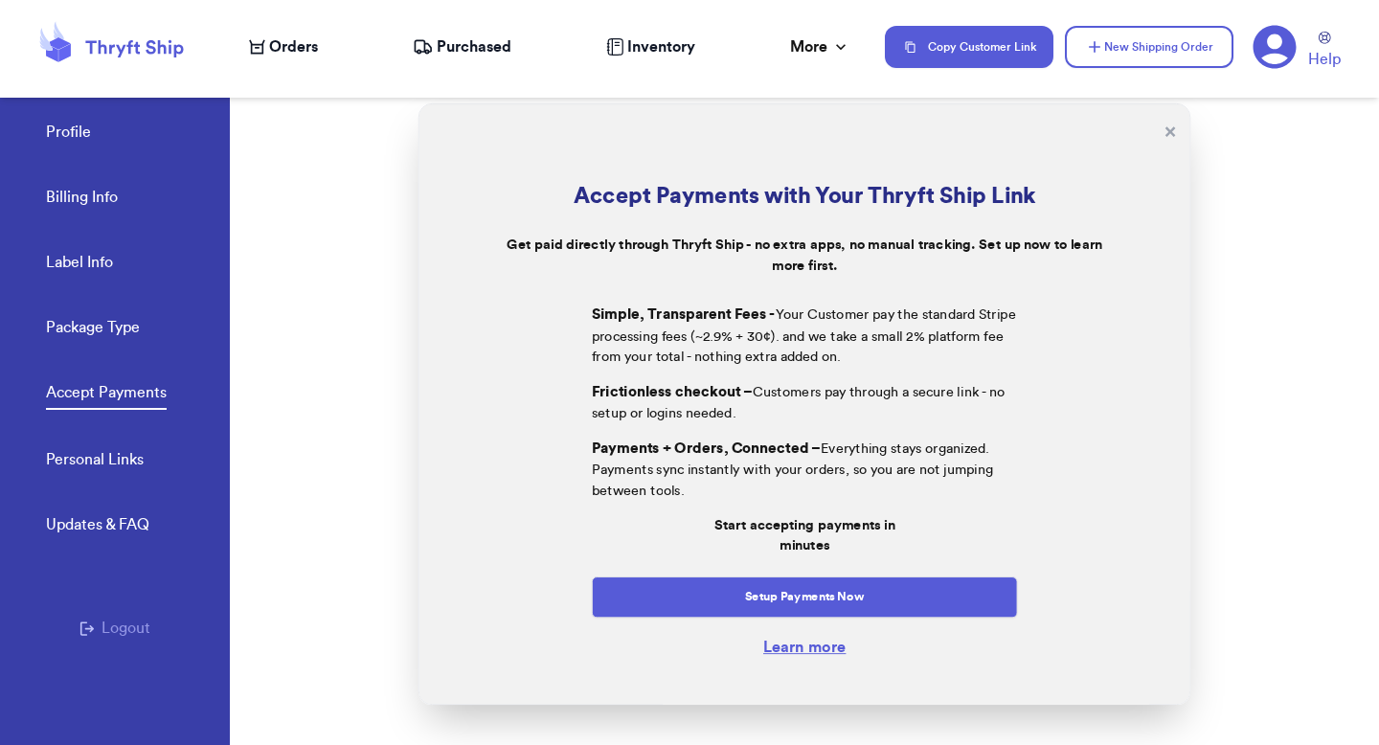
click at [832, 654] on link "Learn more" at bounding box center [804, 646] width 82 height 15
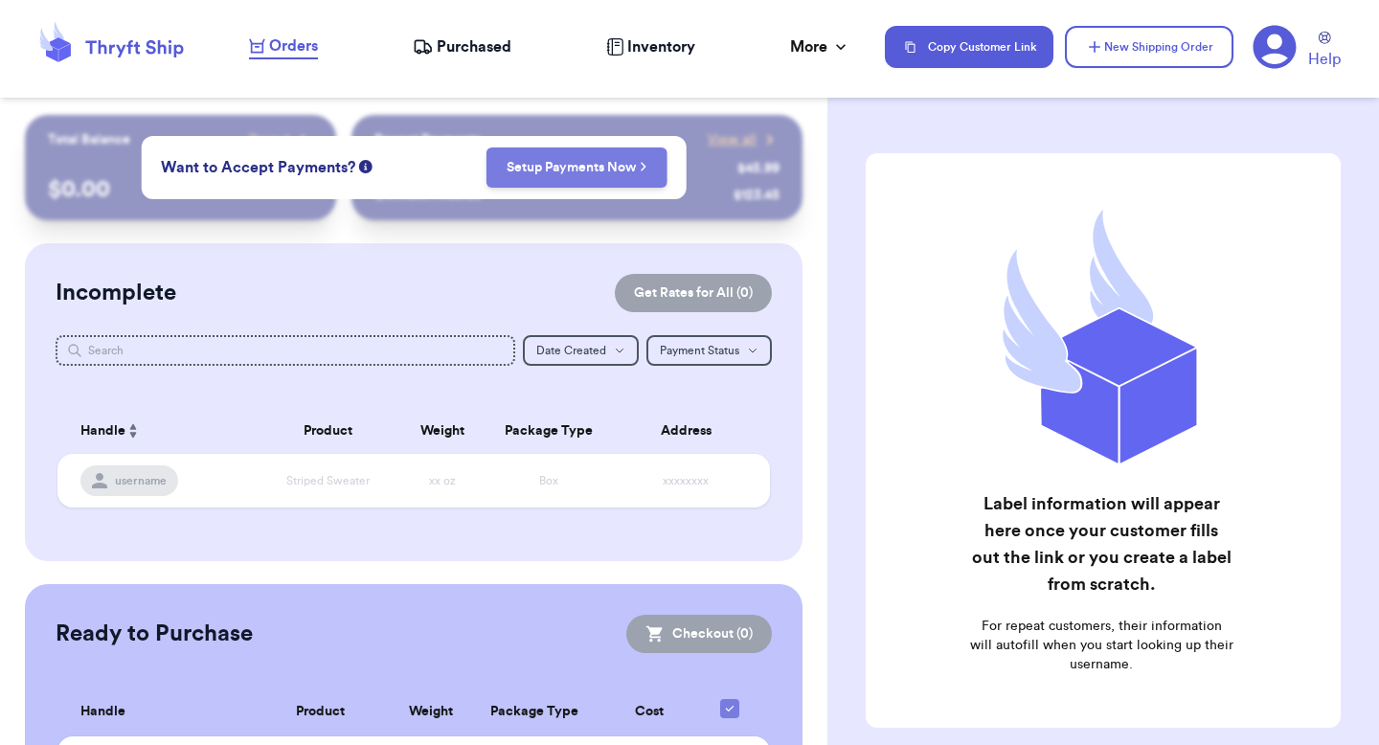
click at [637, 158] on link "Setup Payments Now" at bounding box center [576, 167] width 141 height 19
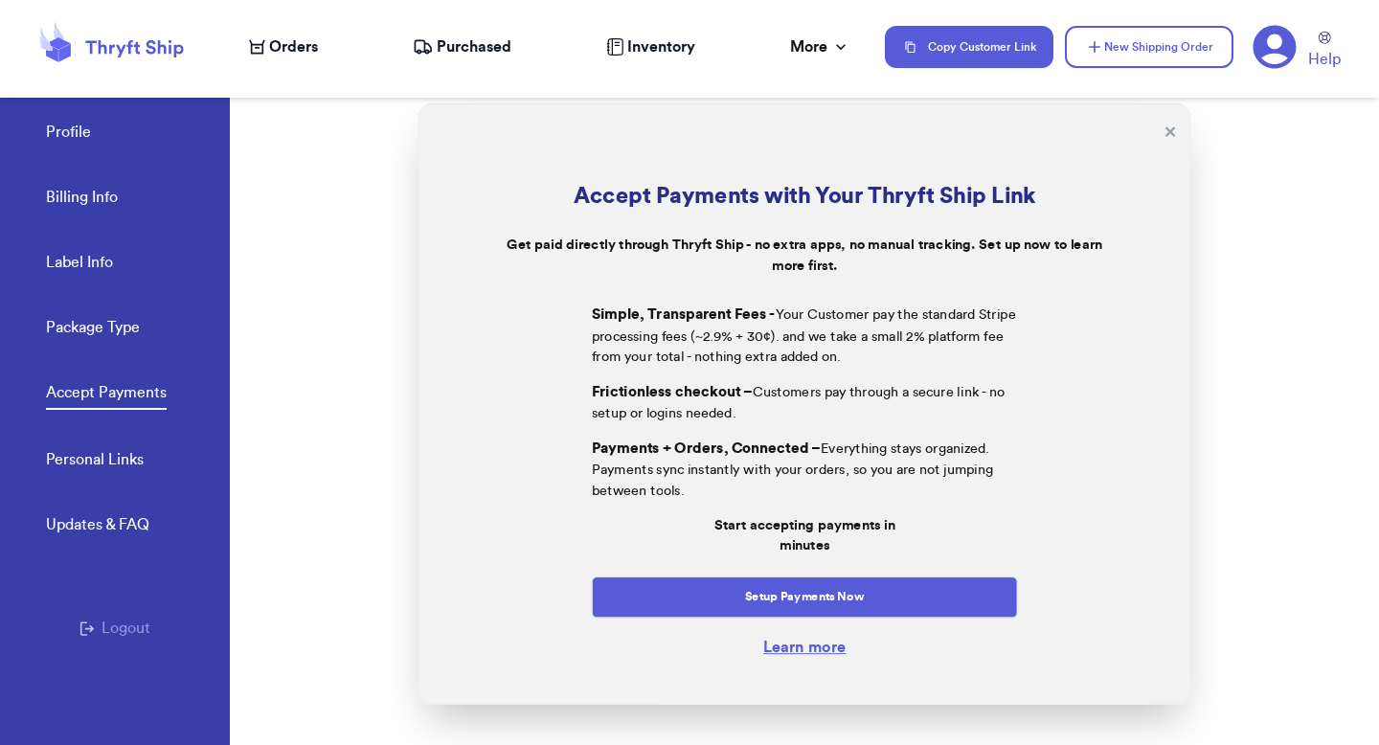
click at [779, 653] on link "Learn more" at bounding box center [804, 646] width 82 height 15
click at [1175, 134] on button "×" at bounding box center [1169, 132] width 12 height 28
click at [1166, 129] on button "×" at bounding box center [1169, 132] width 12 height 28
click at [1171, 124] on button "×" at bounding box center [1169, 132] width 12 height 28
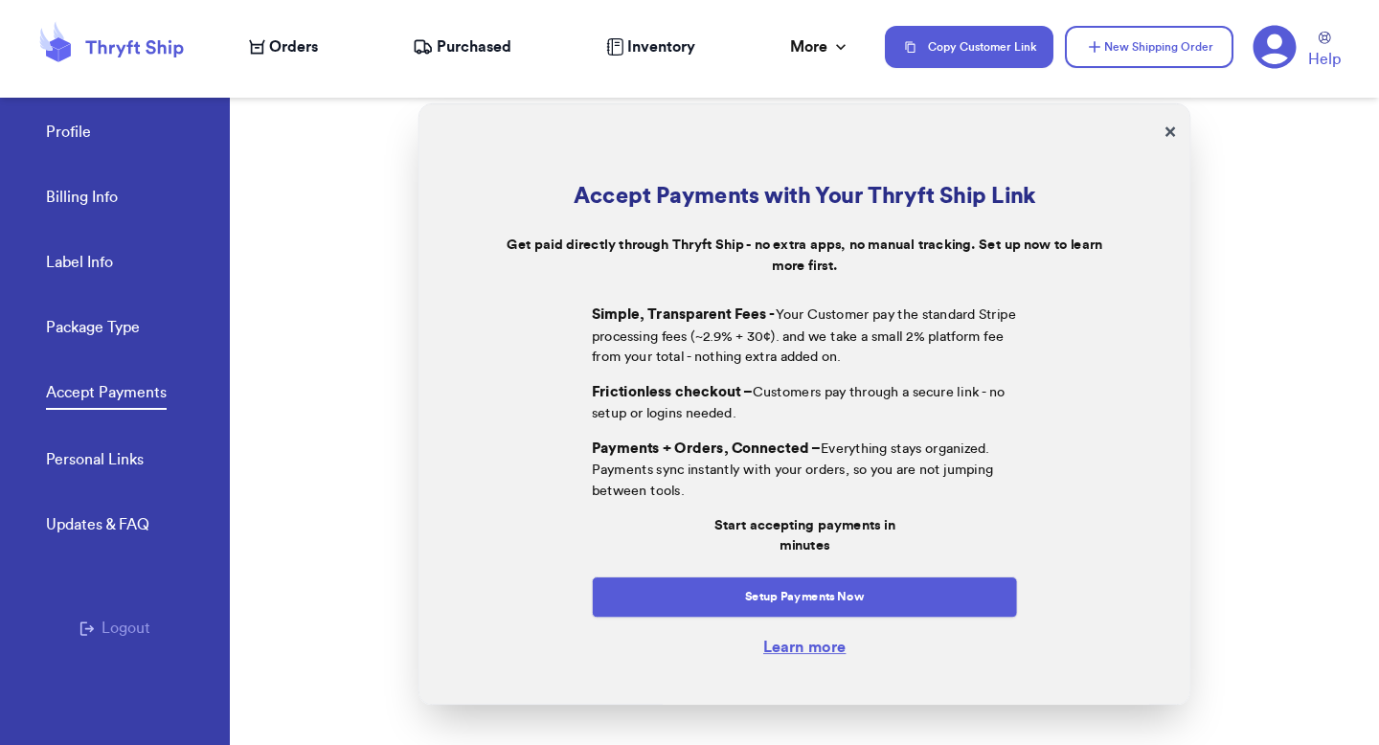
click at [1171, 124] on button "×" at bounding box center [1169, 132] width 12 height 28
click at [1172, 144] on button "×" at bounding box center [1169, 132] width 12 height 28
